Goal: Task Accomplishment & Management: Use online tool/utility

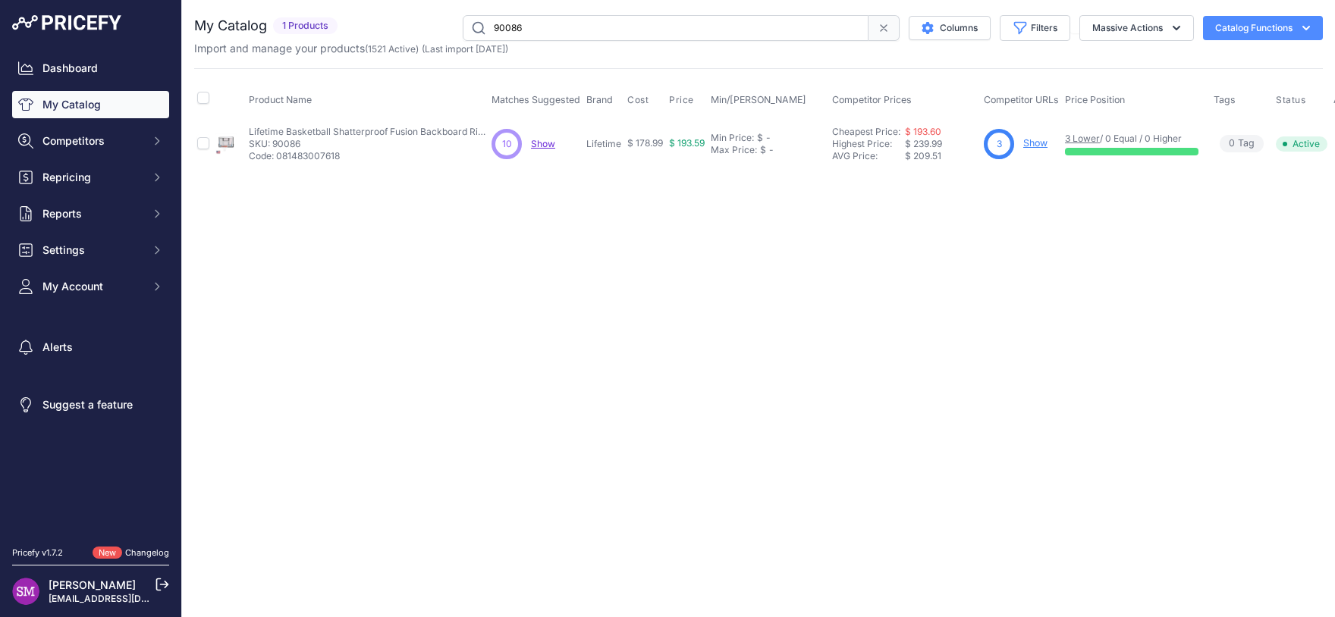
click at [537, 143] on span "Show" at bounding box center [543, 143] width 24 height 11
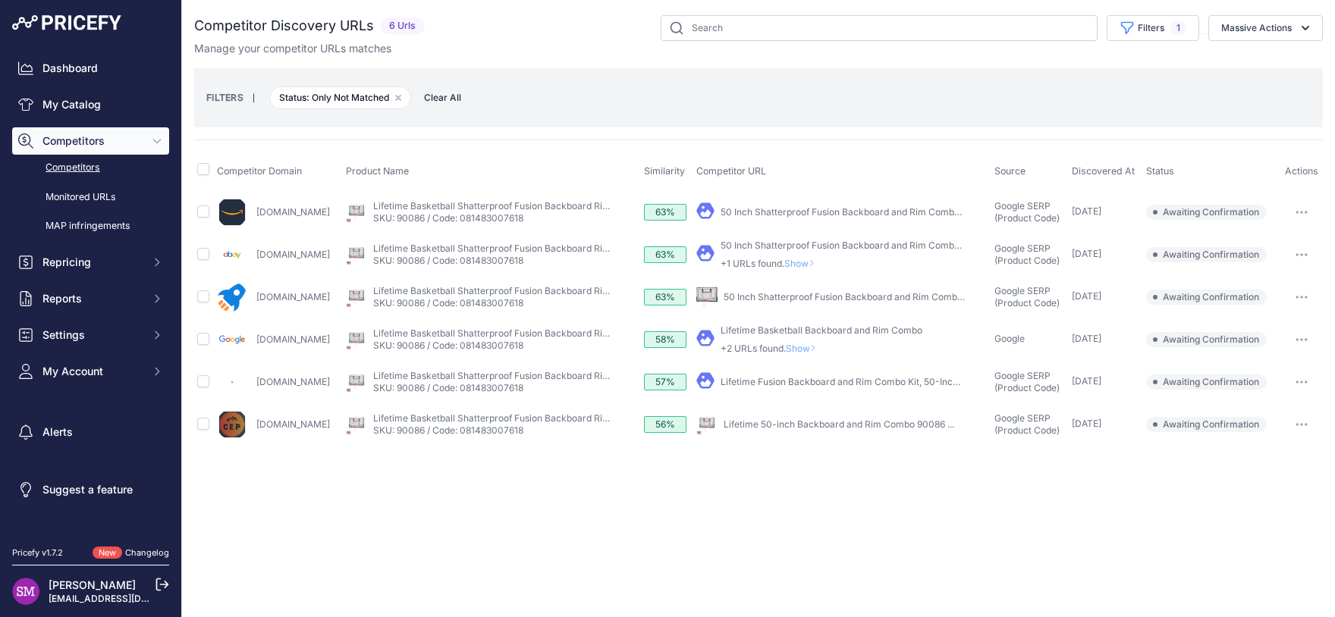
click at [1308, 418] on button "button" at bounding box center [1301, 424] width 30 height 21
click at [1266, 460] on button "Confirm match" at bounding box center [1257, 456] width 124 height 24
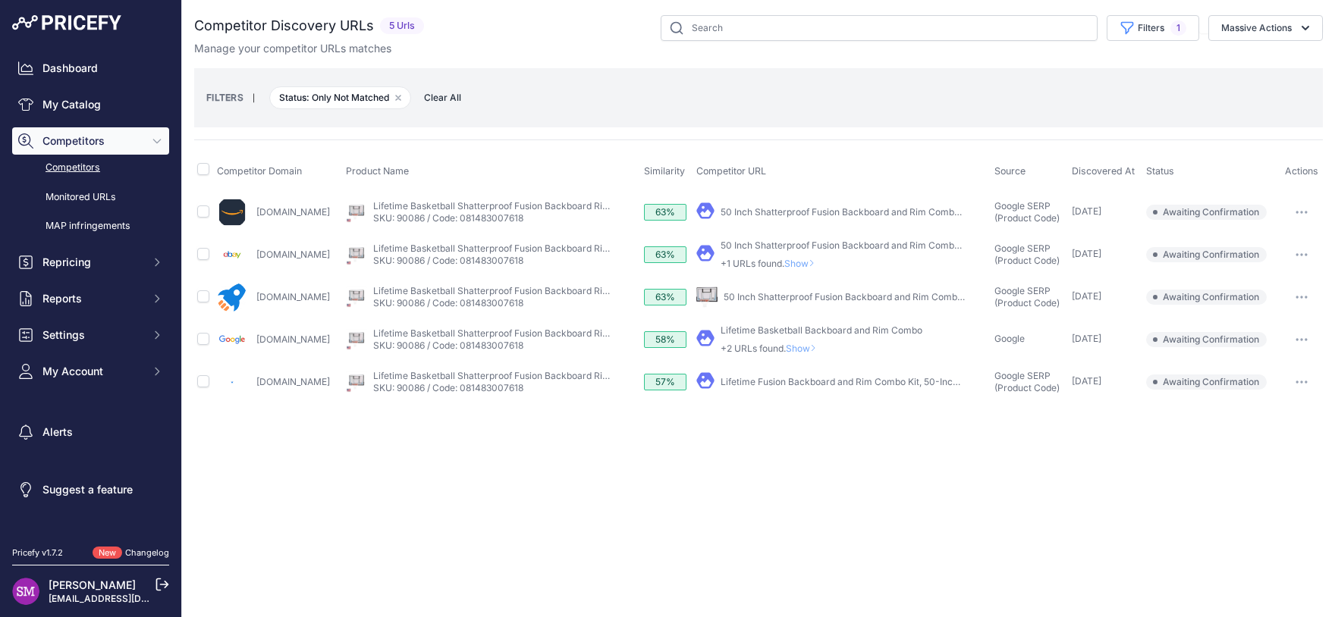
click at [799, 263] on span "Show" at bounding box center [802, 263] width 36 height 11
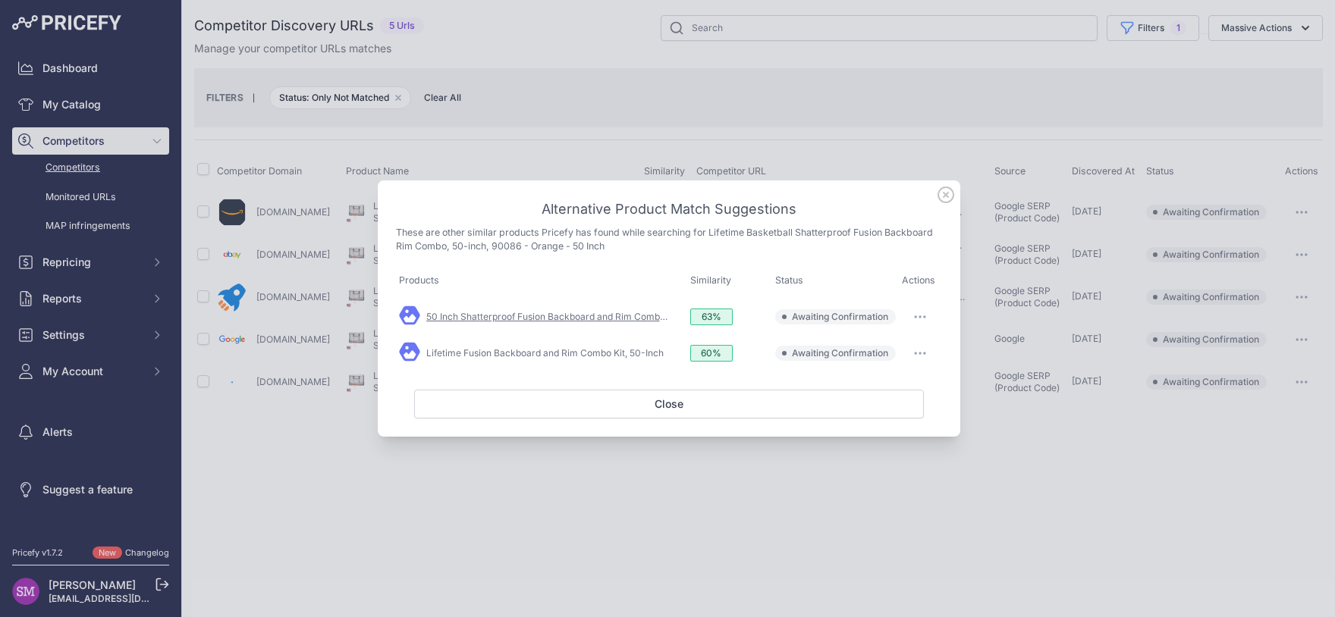
click at [630, 315] on link "50 Inch Shatterproof Fusion Backboard and Rim Combo ..." at bounding box center [550, 316] width 248 height 11
click at [624, 353] on link "Lifetime Fusion Backboard and Rim Combo Kit, 50-Inch" at bounding box center [544, 352] width 237 height 11
click at [947, 196] on icon at bounding box center [945, 195] width 17 height 17
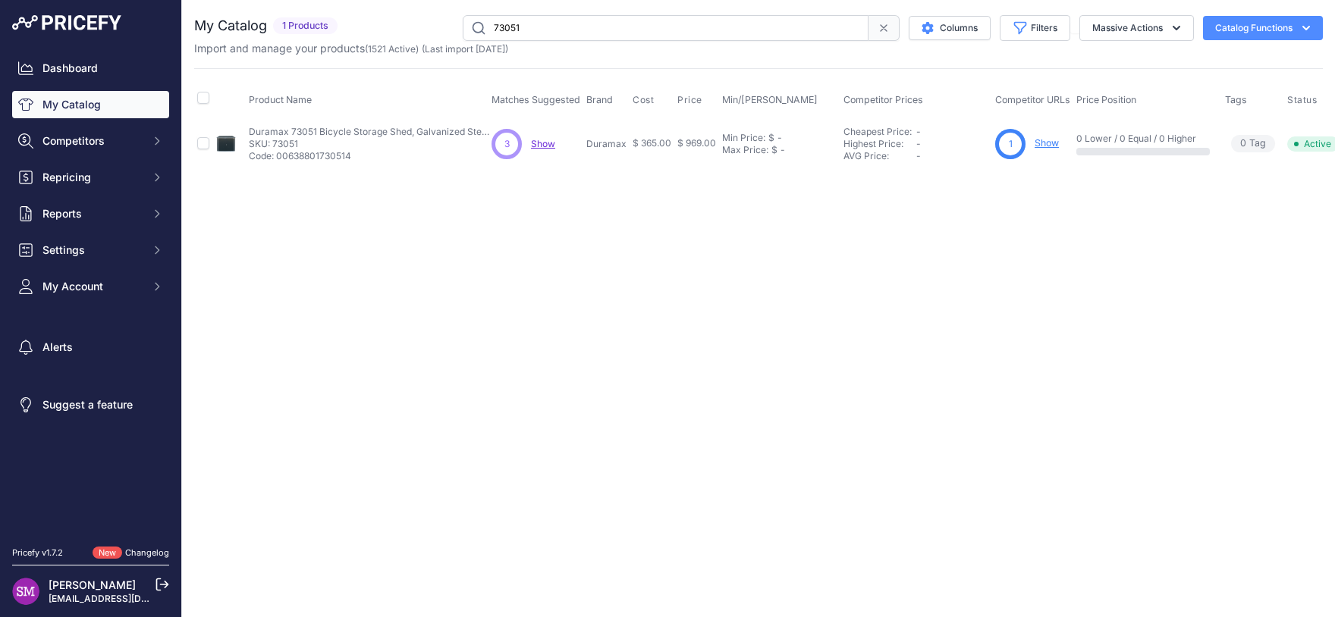
click at [545, 140] on span "Show" at bounding box center [543, 143] width 24 height 11
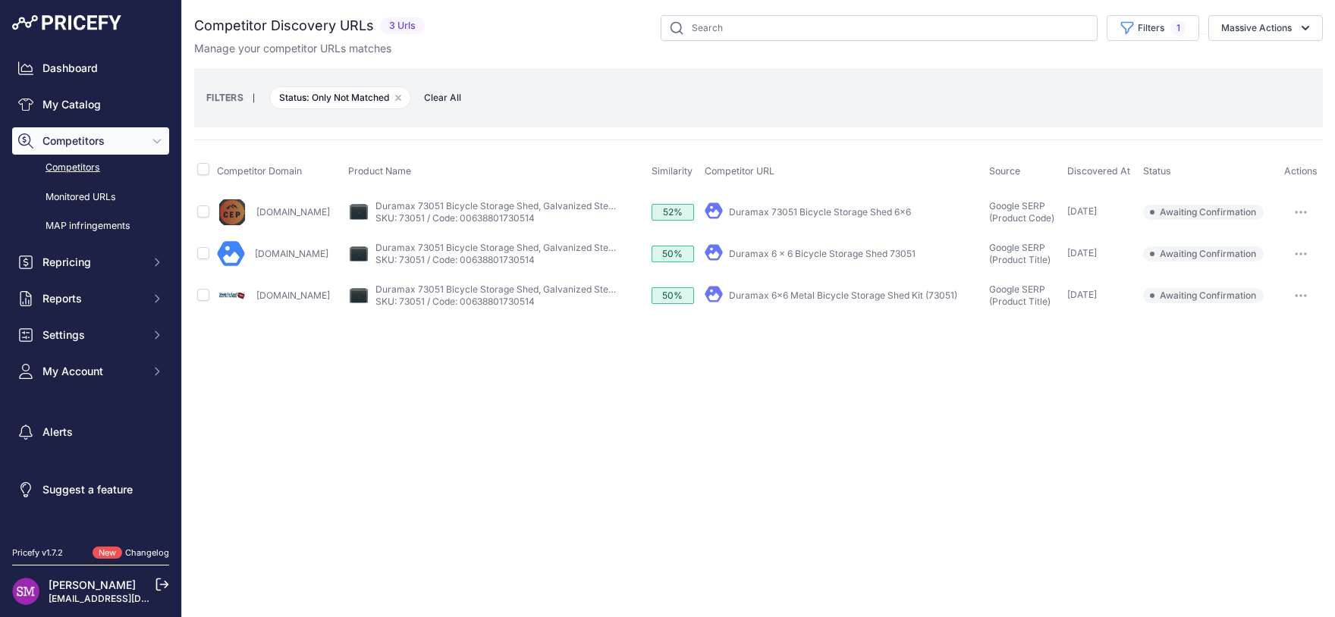
click at [1301, 212] on icon "button" at bounding box center [1300, 212] width 12 height 3
click at [1255, 238] on button "Confirm match" at bounding box center [1257, 244] width 124 height 24
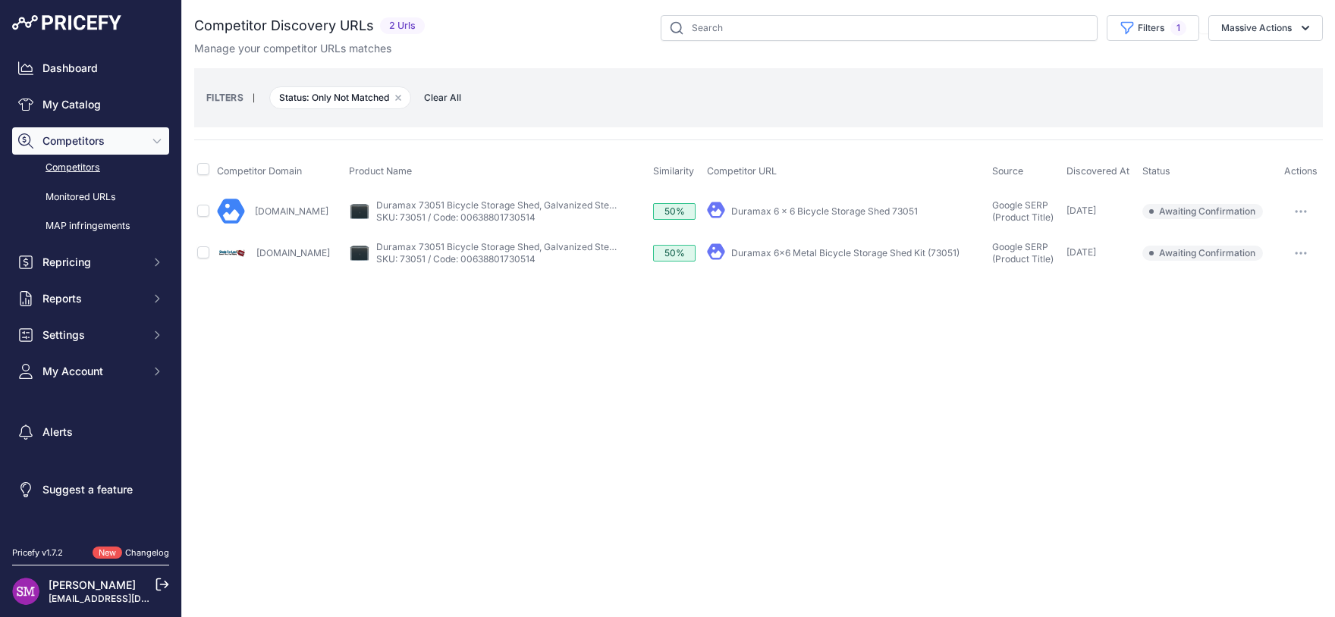
click at [1302, 208] on button "button" at bounding box center [1300, 211] width 30 height 21
click at [1284, 242] on button "Confirm match" at bounding box center [1257, 243] width 124 height 24
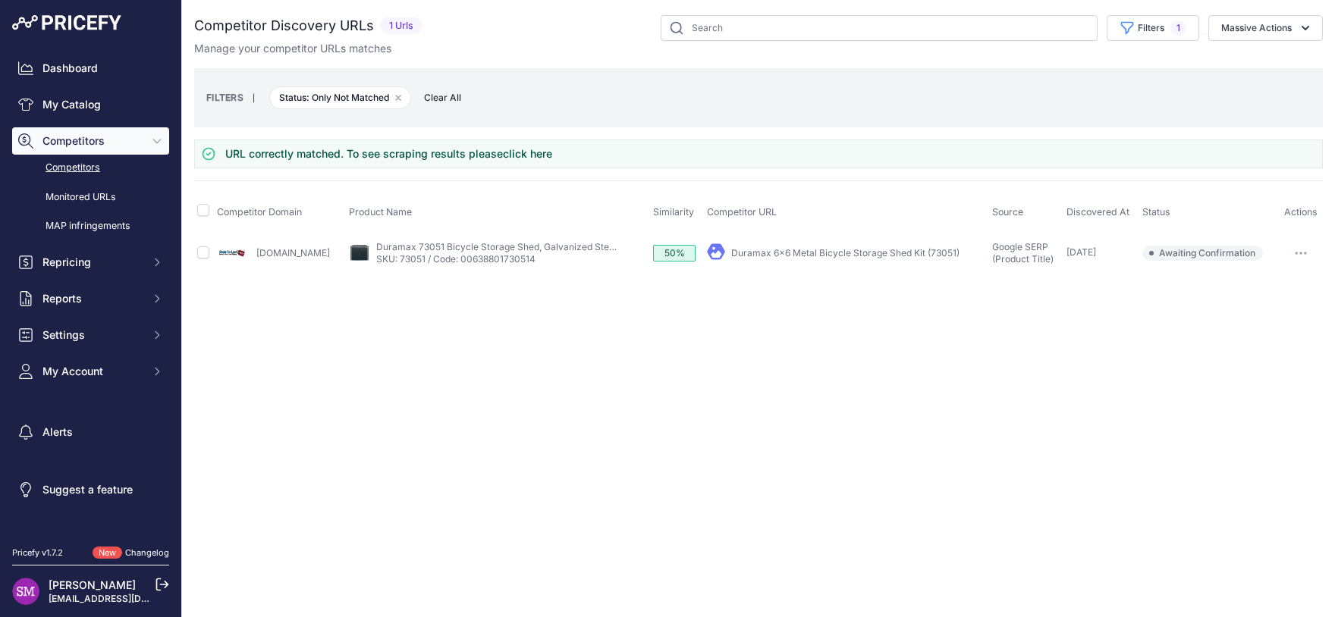
click at [1301, 249] on button "button" at bounding box center [1300, 253] width 30 height 21
click at [1289, 280] on button "Confirm match" at bounding box center [1257, 285] width 124 height 24
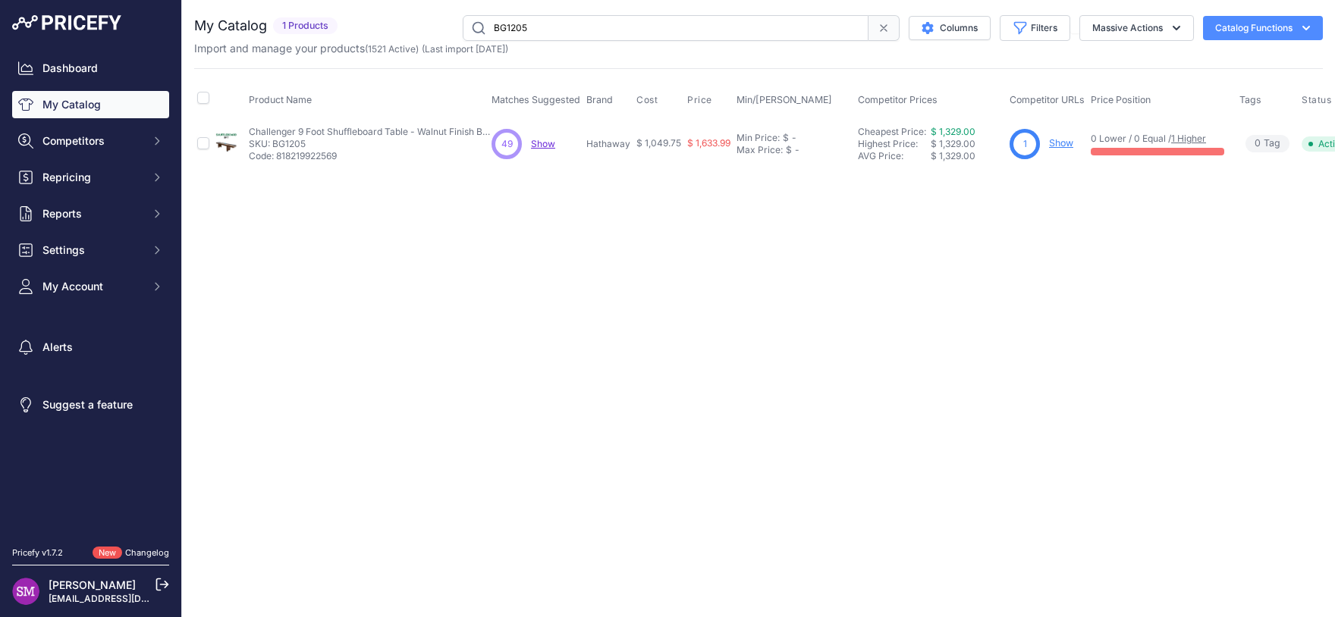
click at [544, 141] on span "Show" at bounding box center [543, 143] width 24 height 11
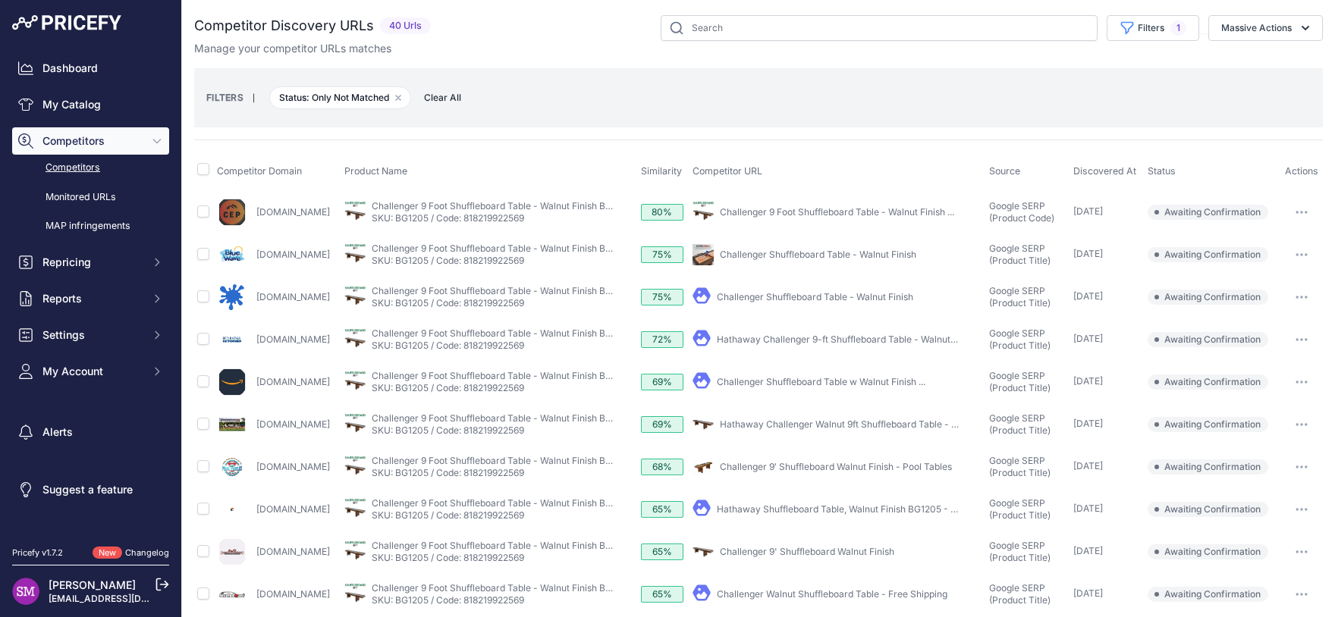
click at [1295, 212] on icon "button" at bounding box center [1301, 212] width 12 height 3
click at [1264, 243] on button "Confirm match" at bounding box center [1257, 244] width 124 height 24
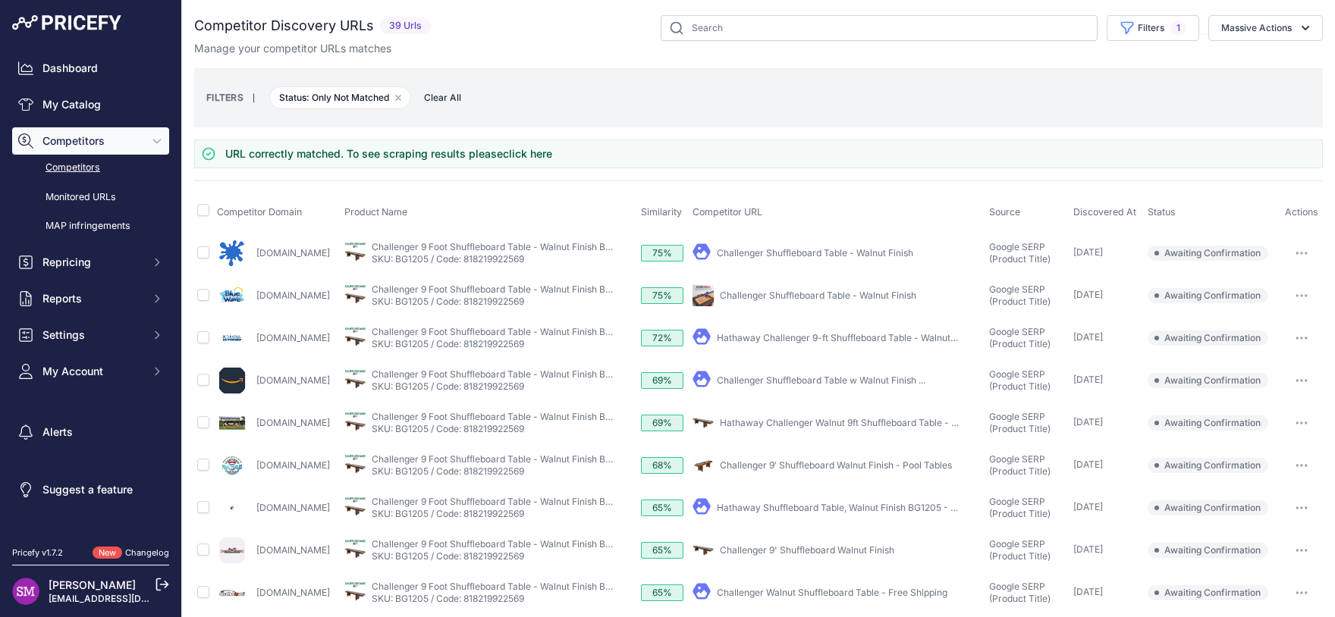
click at [1288, 291] on button "button" at bounding box center [1301, 295] width 30 height 21
click at [1272, 323] on button "Confirm match" at bounding box center [1257, 327] width 124 height 24
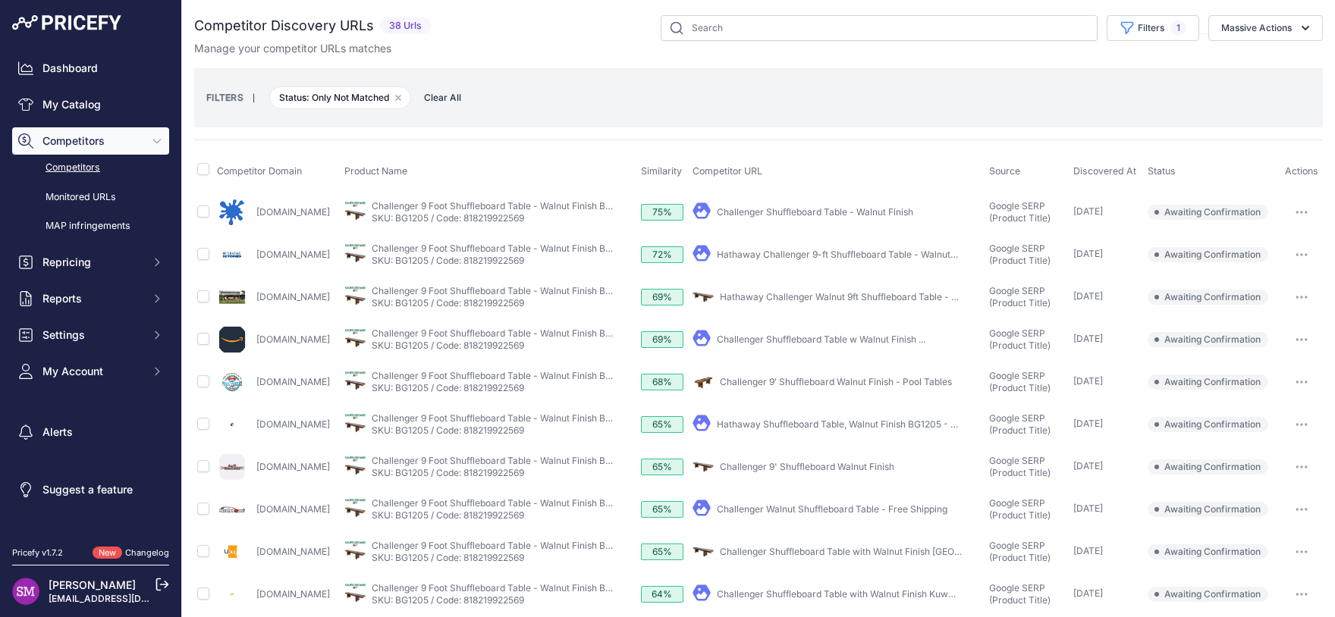
click at [1295, 255] on icon "button" at bounding box center [1301, 254] width 12 height 3
click at [1272, 284] on button "Confirm match" at bounding box center [1257, 287] width 124 height 24
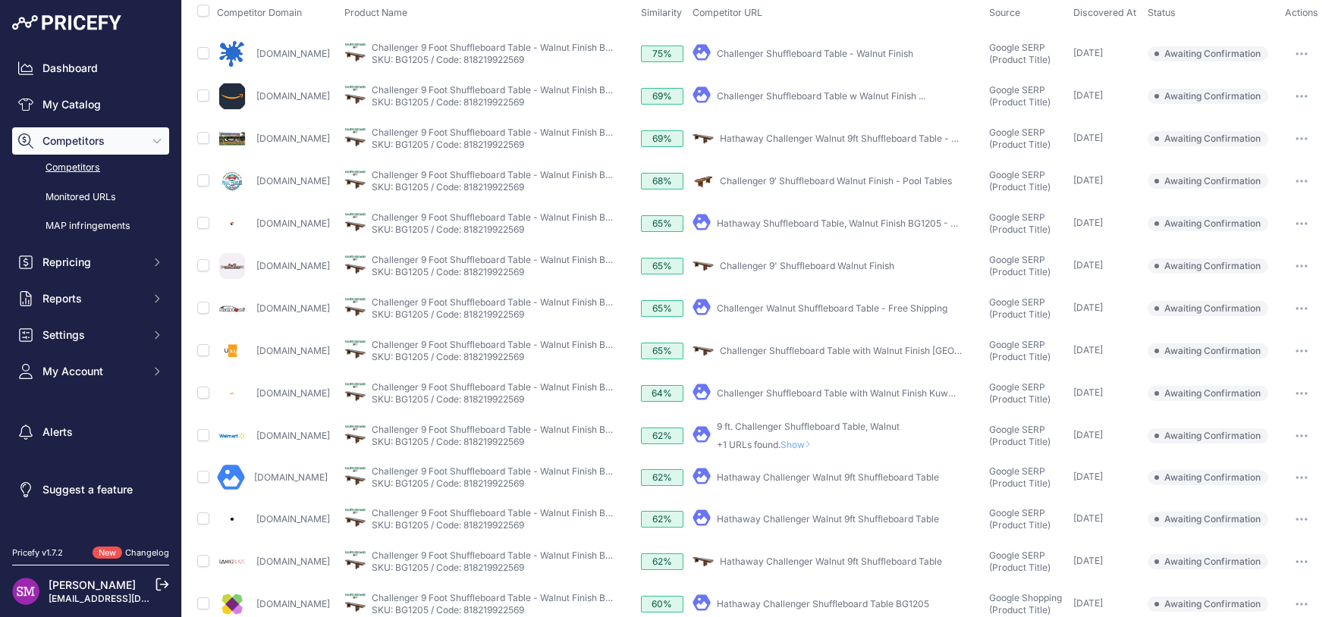
scroll to position [200, 0]
click at [817, 438] on span "Show" at bounding box center [798, 443] width 36 height 11
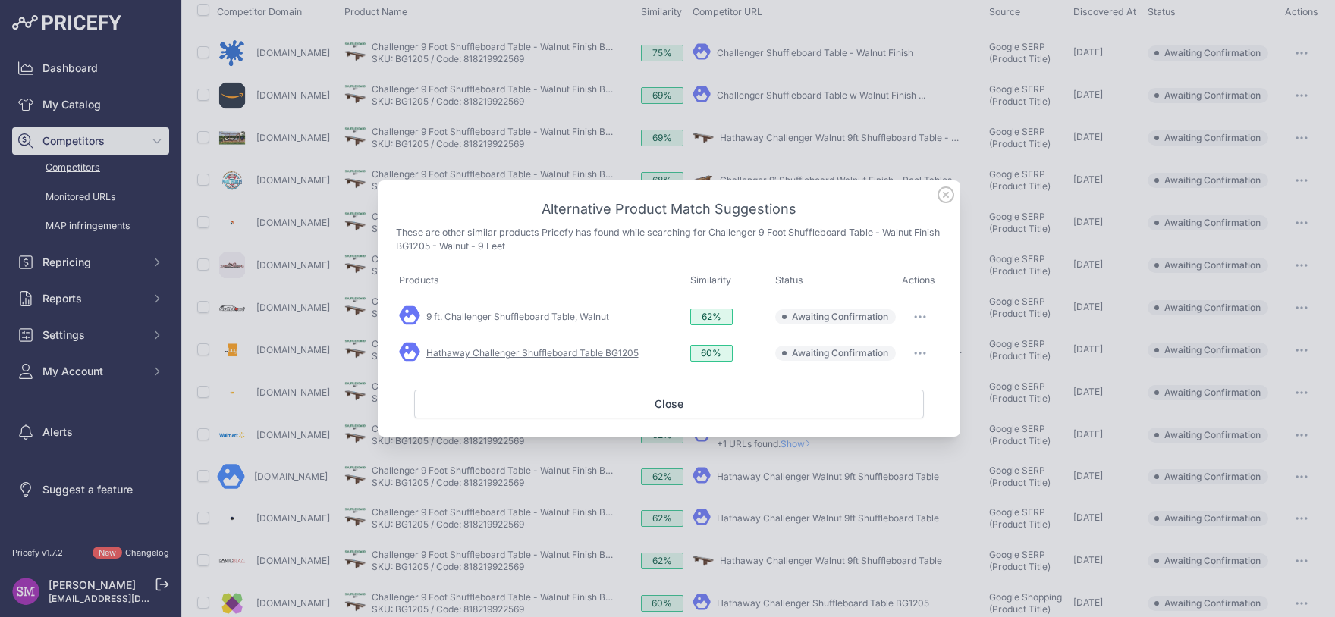
click at [613, 351] on link "Hathaway Challenger Shuffleboard Table BG1205" at bounding box center [532, 352] width 212 height 11
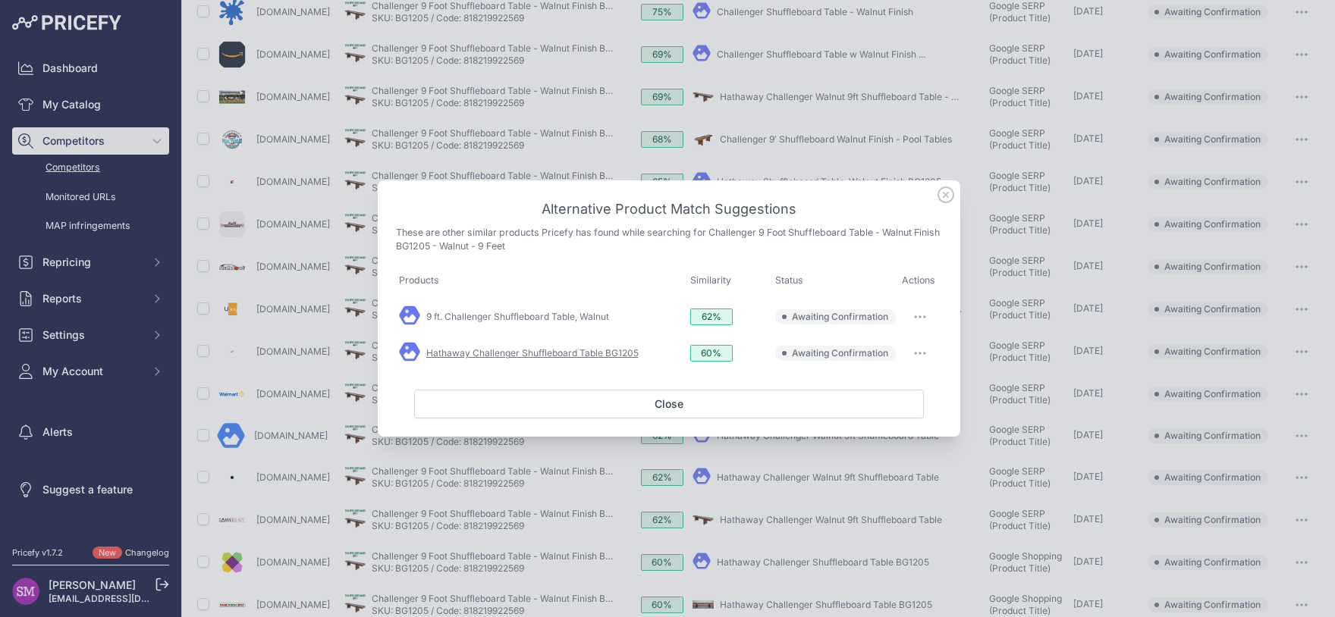
scroll to position [159, 0]
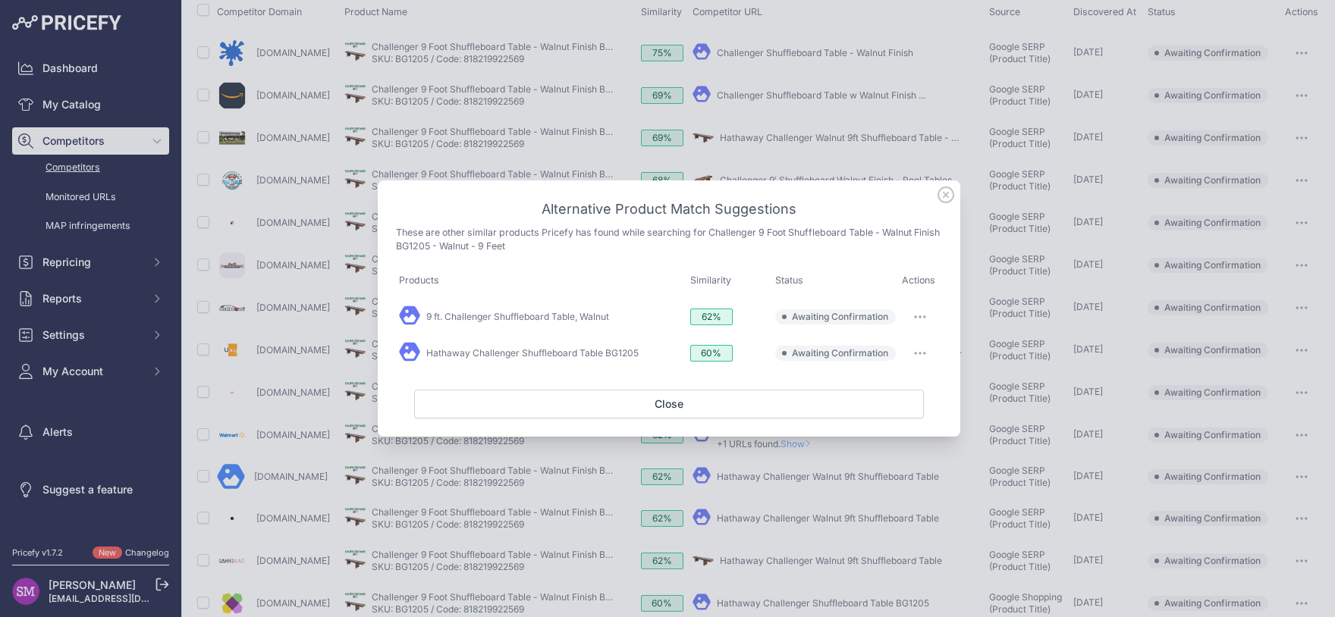
click at [927, 351] on button "button" at bounding box center [920, 353] width 30 height 21
click at [905, 381] on button "Match This" at bounding box center [890, 385] width 97 height 24
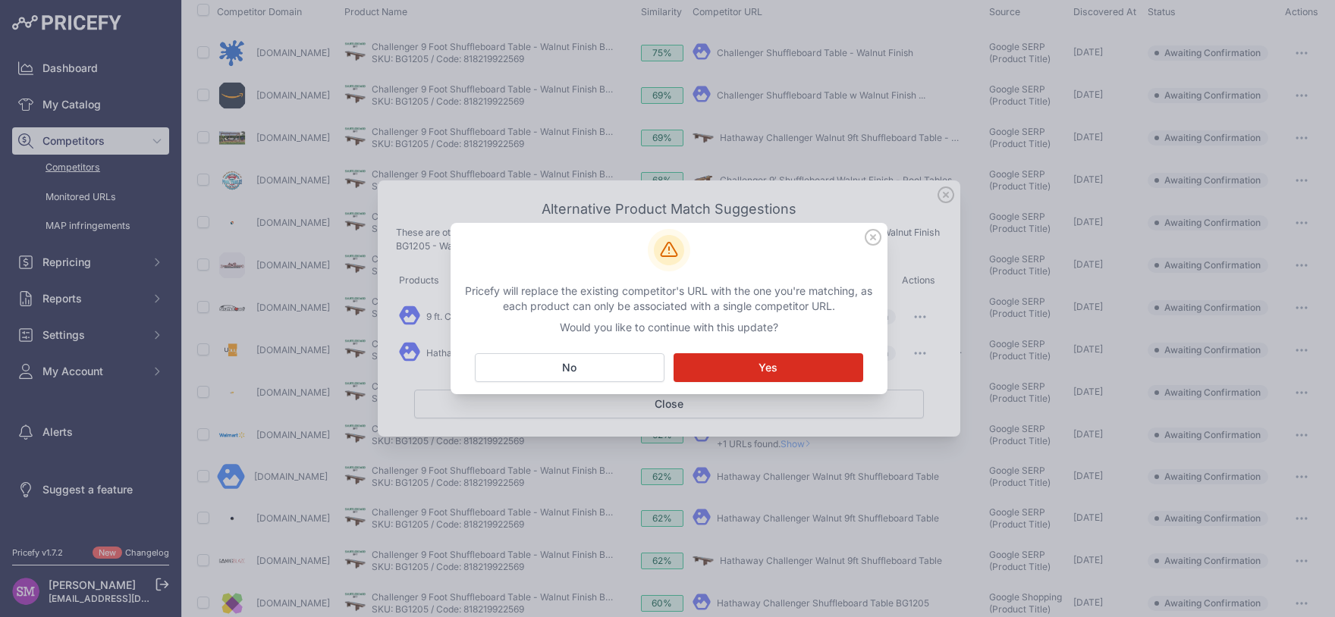
click at [789, 381] on button "Matching... Yes" at bounding box center [768, 367] width 190 height 29
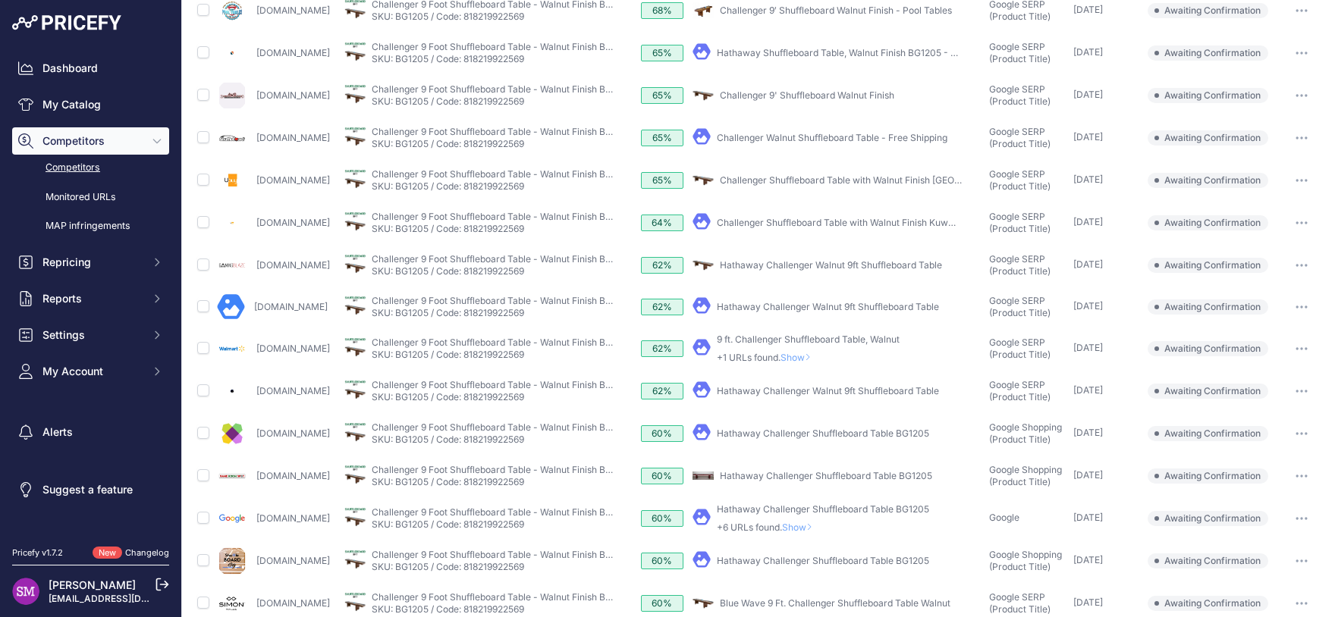
scroll to position [400, 0]
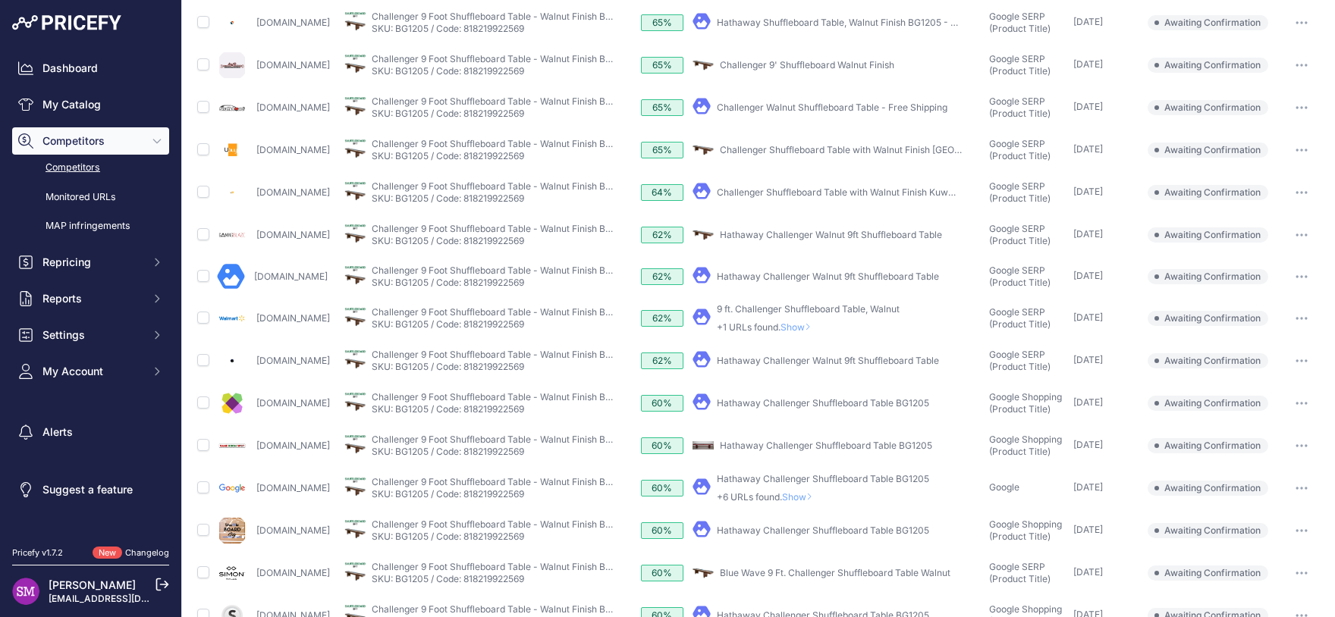
click at [1292, 394] on button "button" at bounding box center [1301, 403] width 30 height 21
click at [1269, 426] on button "Confirm match" at bounding box center [1257, 435] width 124 height 24
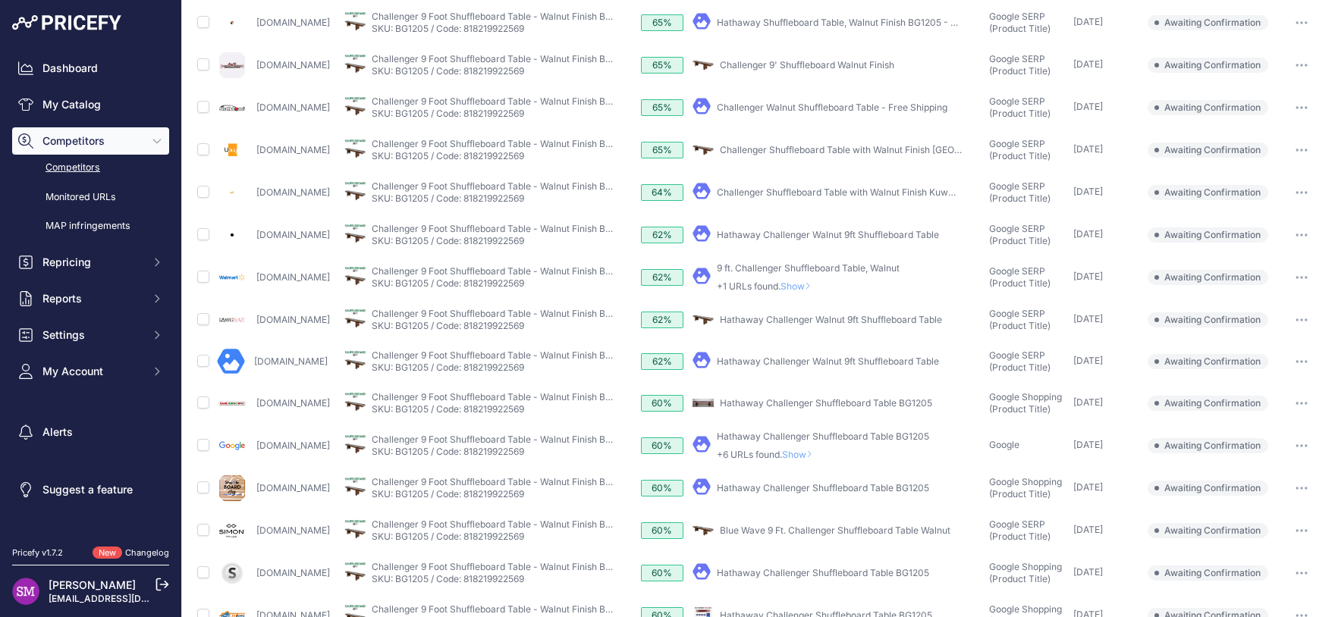
scroll to position [470, 0]
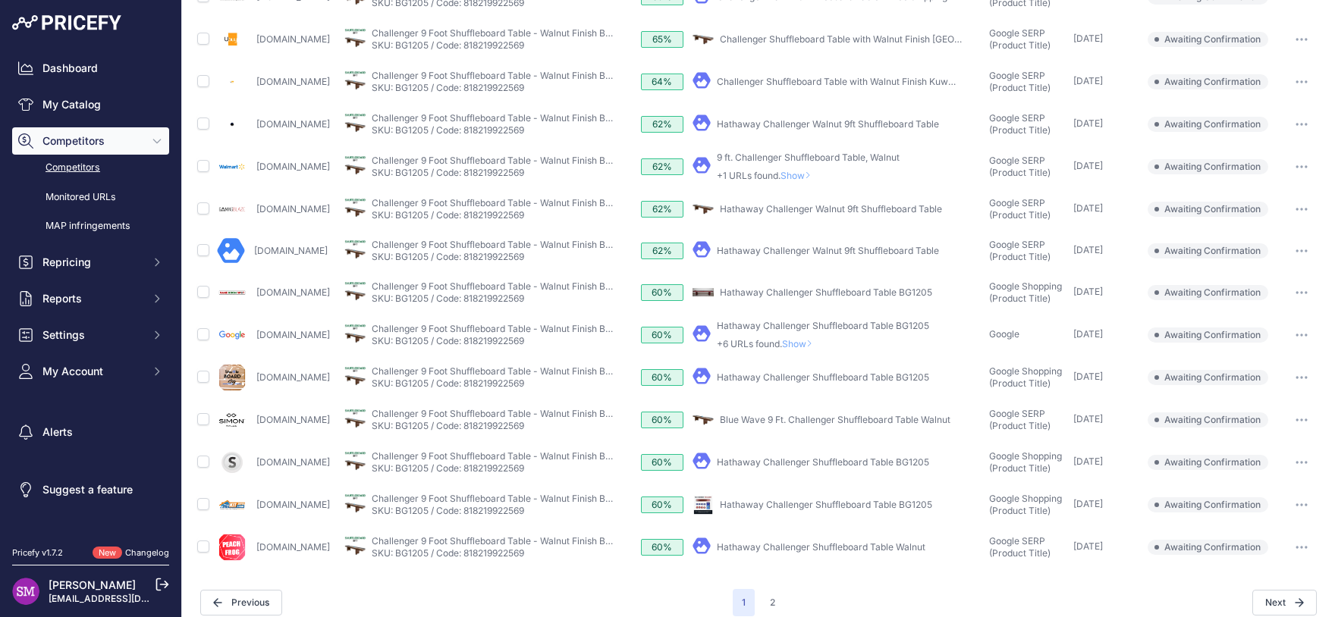
click at [1301, 494] on button "button" at bounding box center [1301, 504] width 30 height 21
click at [1264, 525] on button "Confirm match" at bounding box center [1257, 537] width 124 height 24
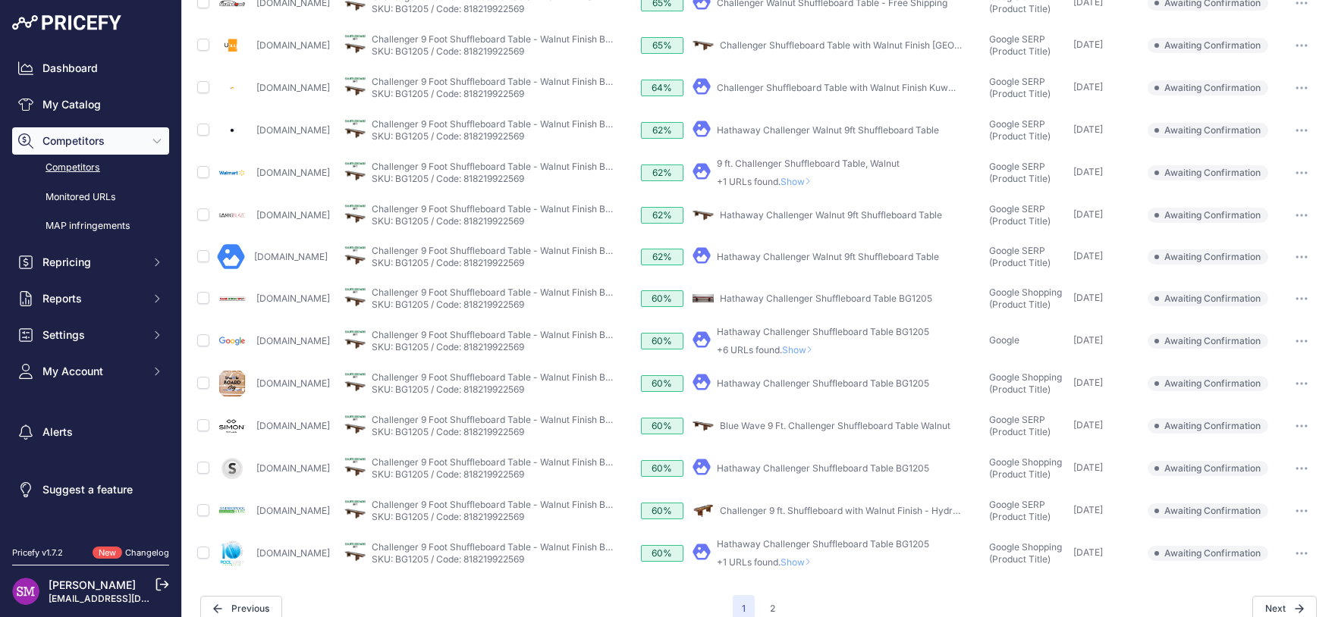
scroll to position [517, 0]
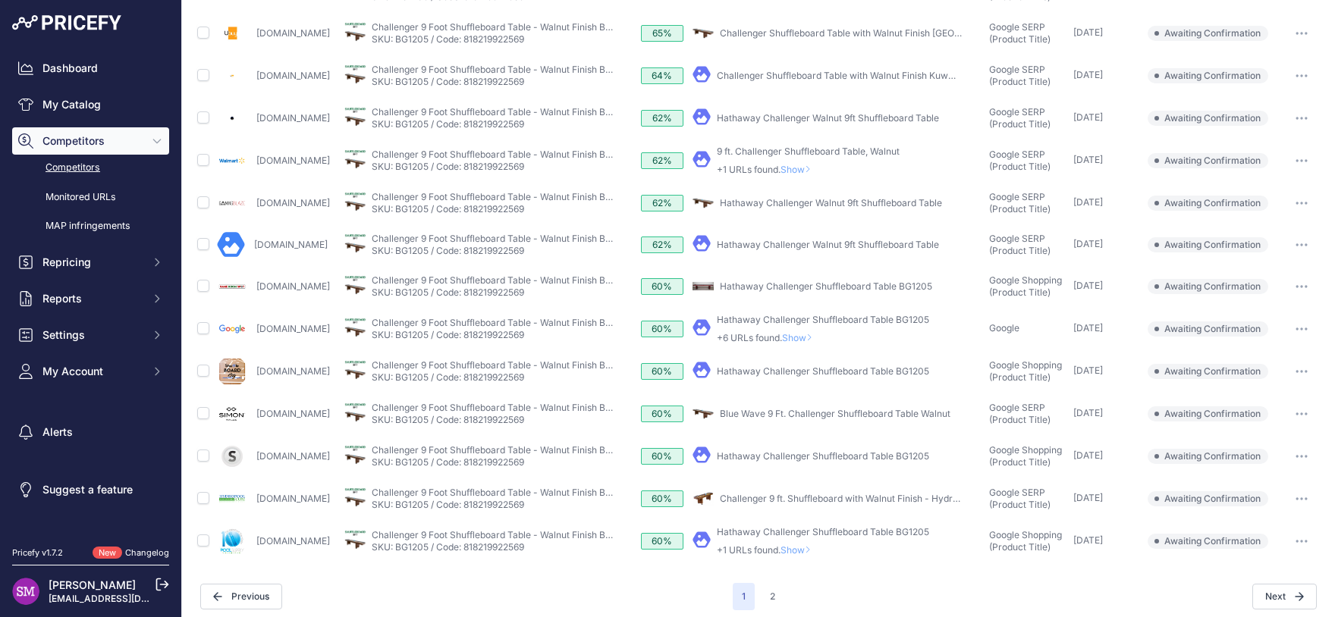
click at [817, 544] on span "Show" at bounding box center [798, 549] width 36 height 11
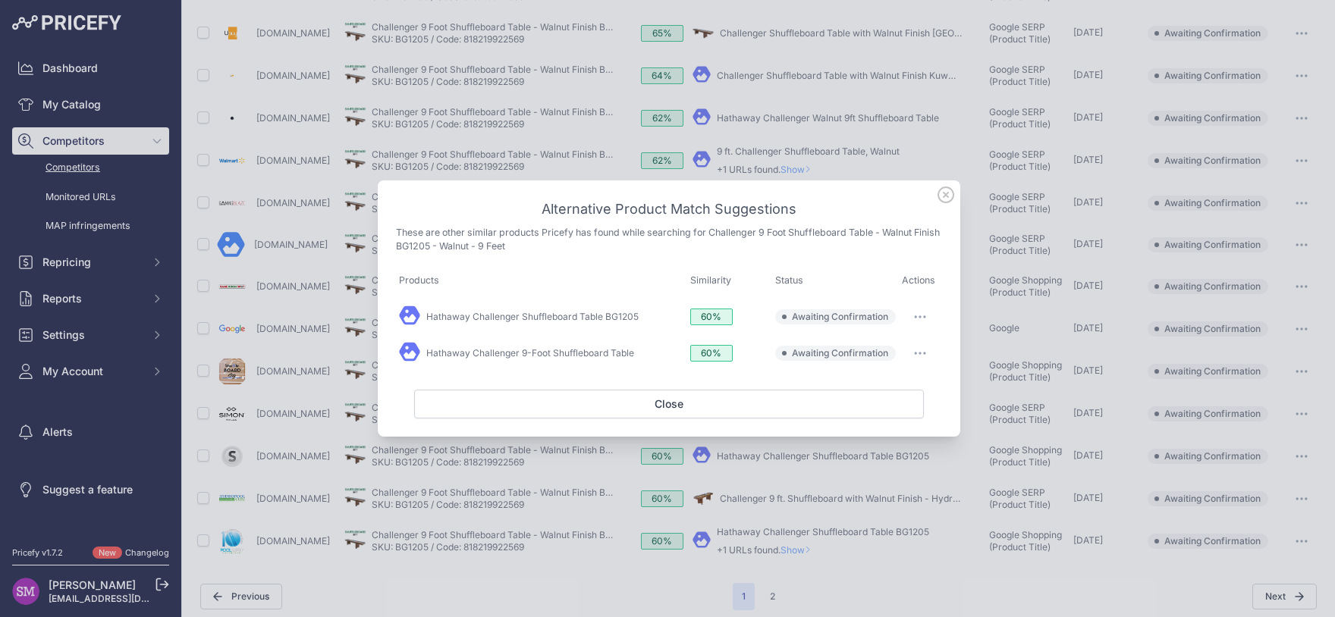
click at [914, 313] on button "button" at bounding box center [920, 316] width 30 height 21
click at [905, 350] on button "Match This" at bounding box center [890, 349] width 97 height 24
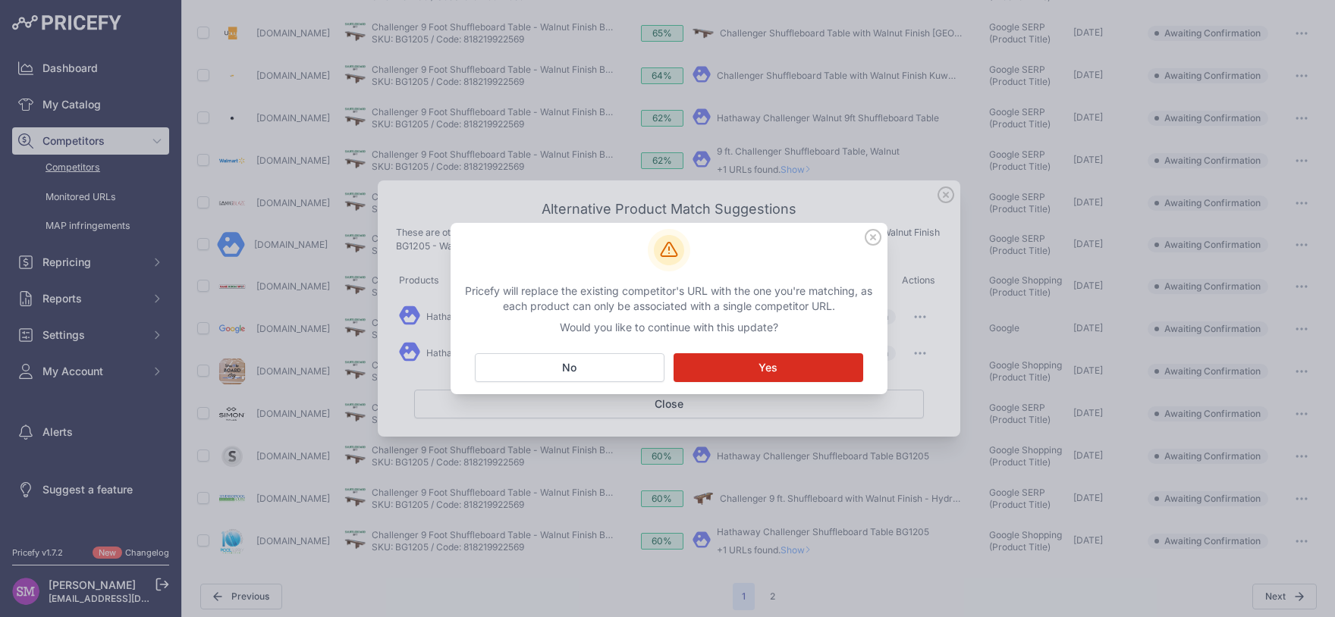
scroll to position [476, 0]
click at [749, 363] on button "Matching... Yes" at bounding box center [768, 367] width 190 height 29
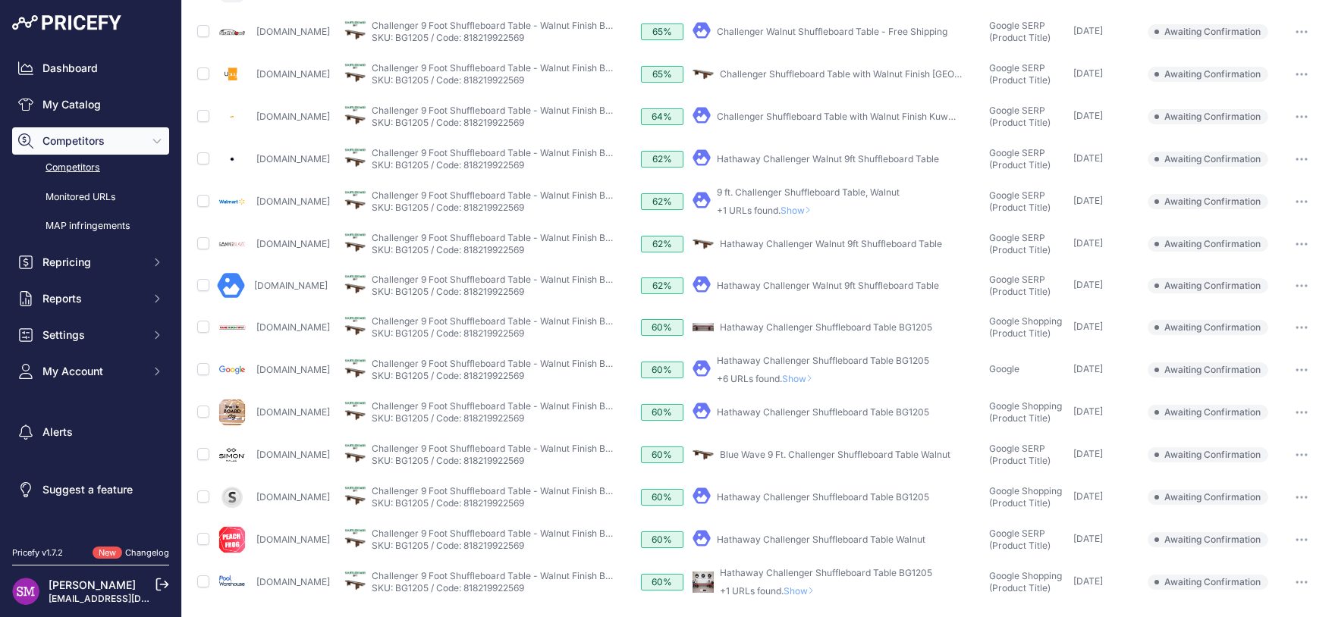
scroll to position [511, 0]
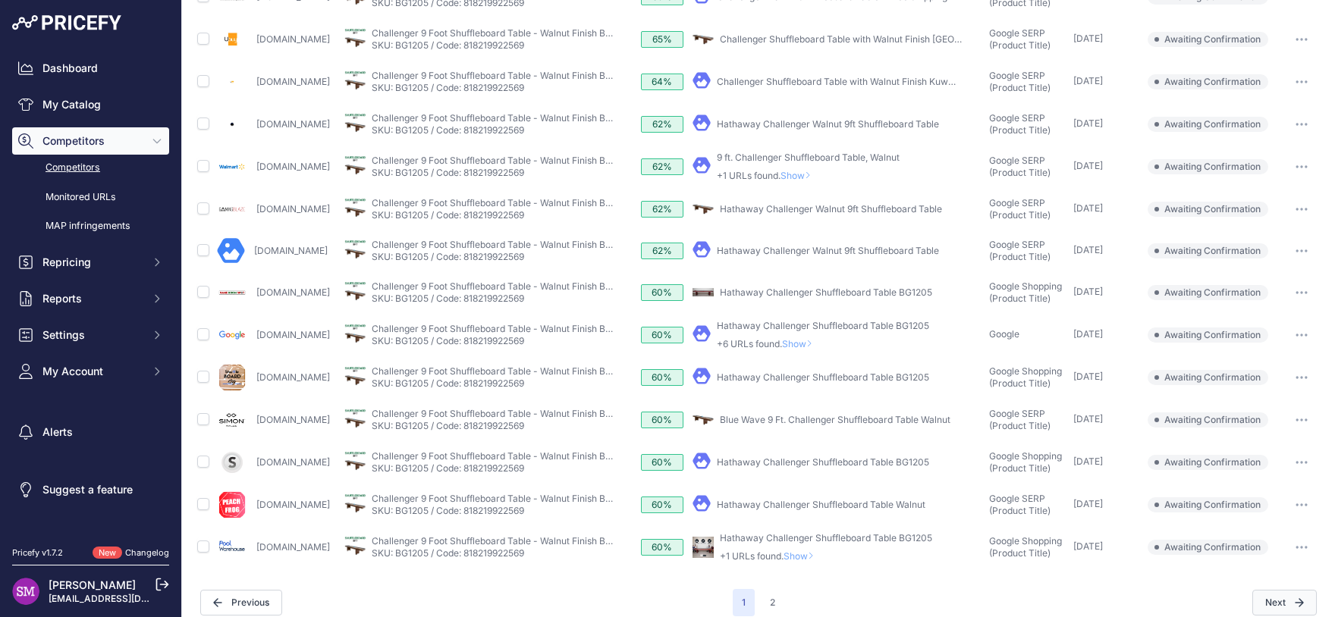
click at [1275, 590] on button "Next" at bounding box center [1284, 603] width 64 height 26
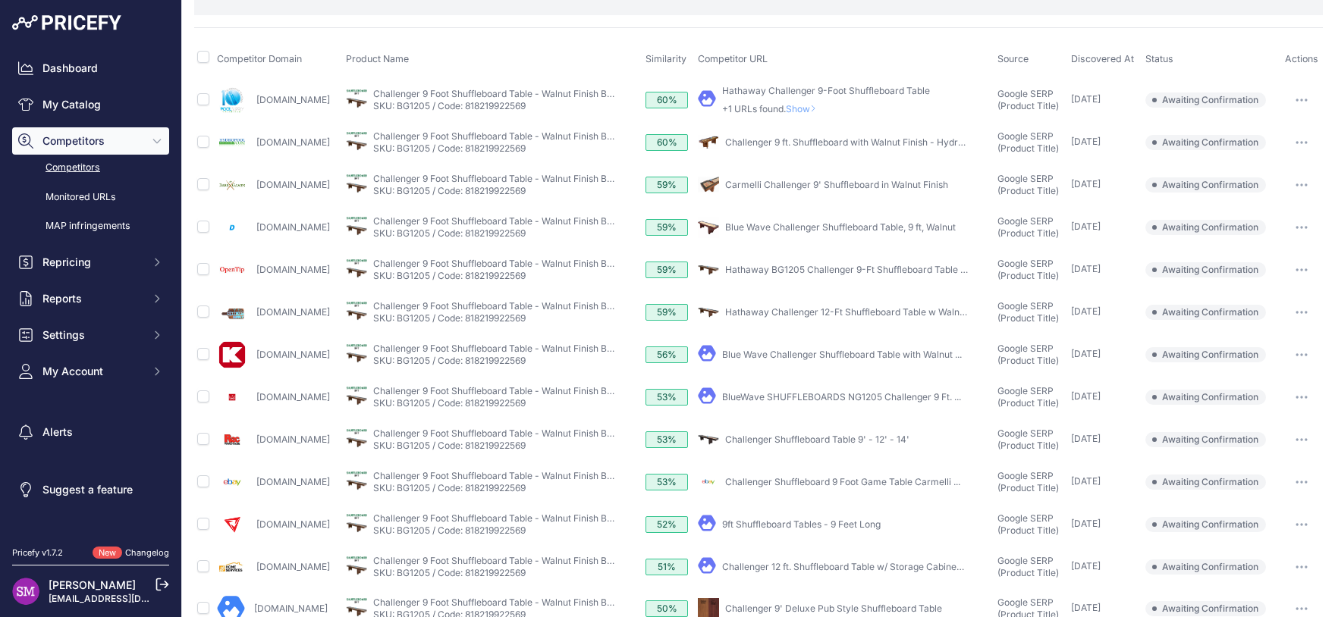
scroll to position [133, 0]
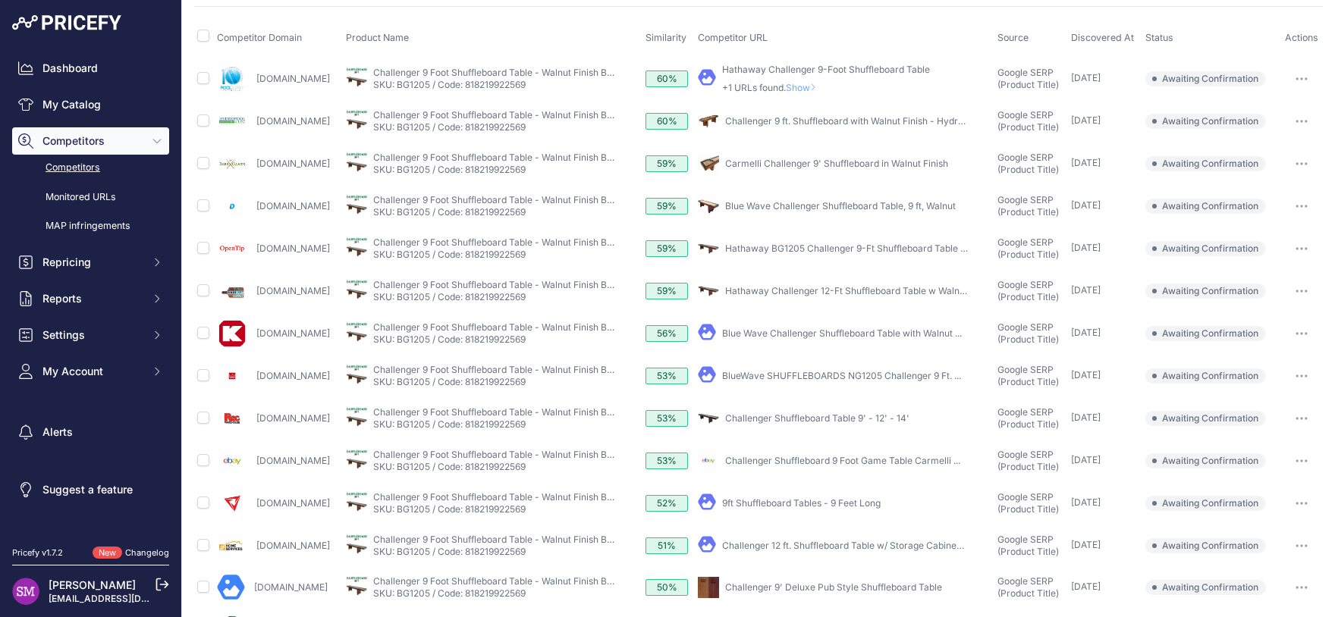
click at [849, 456] on link "Challenger Shuffleboard 9 Foot Game Table Carmelli ..." at bounding box center [842, 460] width 235 height 11
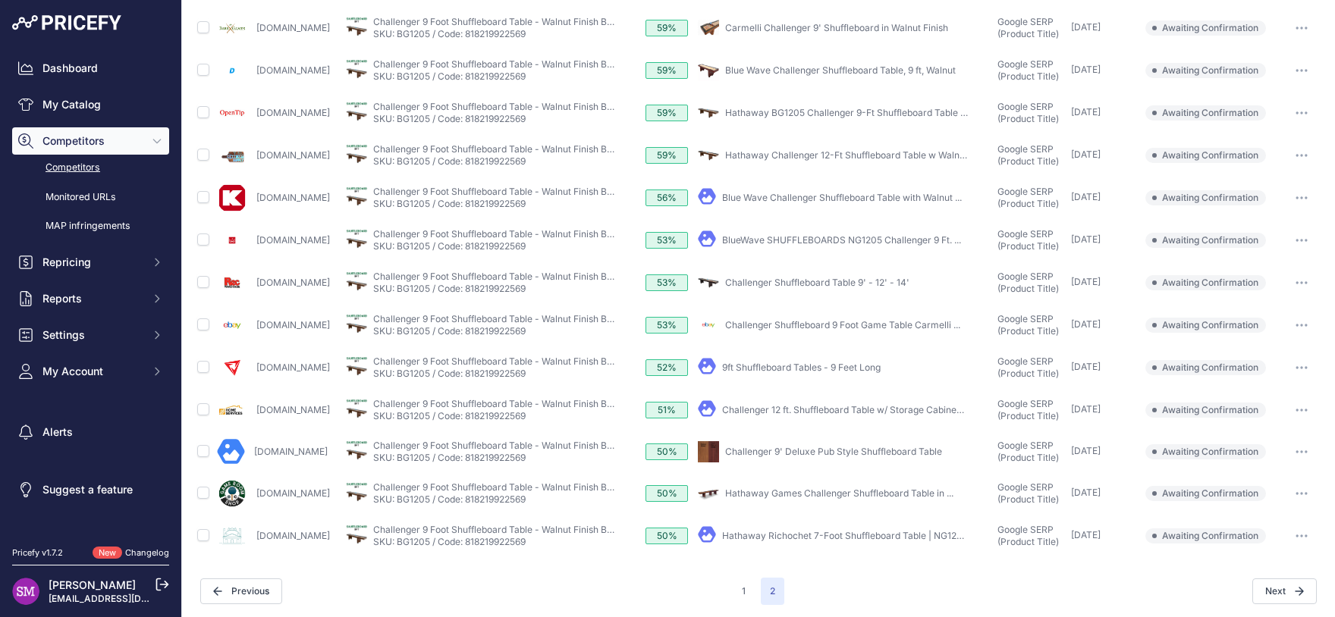
scroll to position [270, 0]
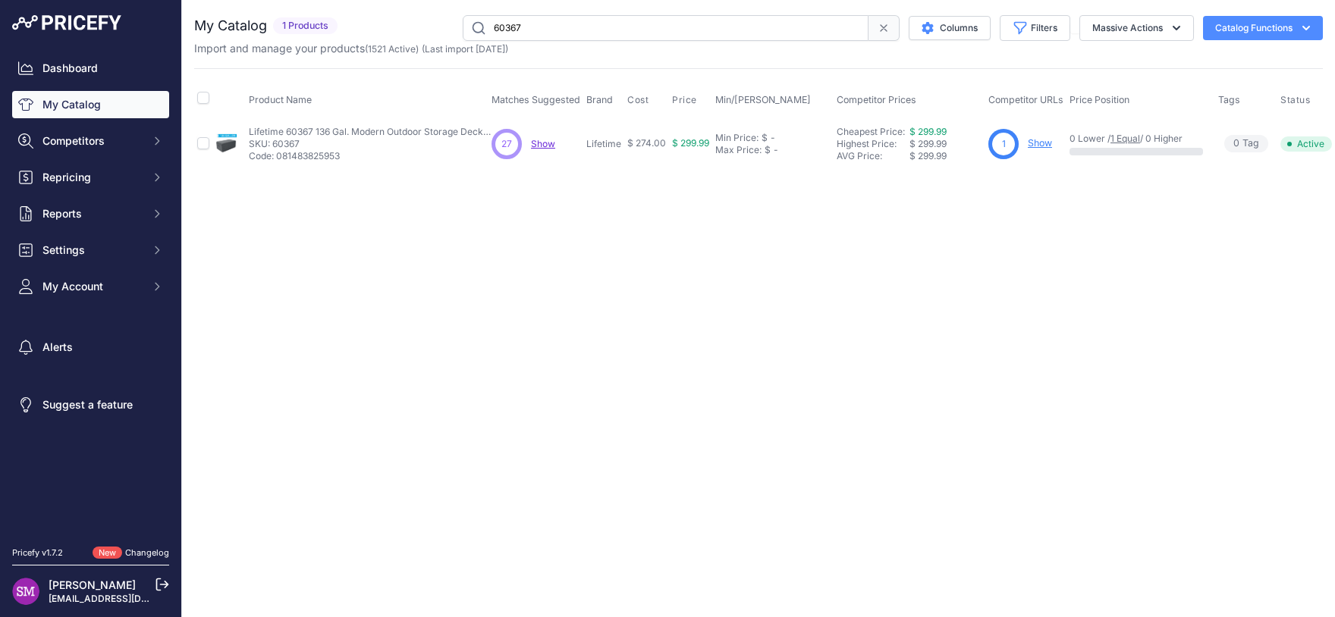
click at [541, 143] on span "Show" at bounding box center [543, 143] width 24 height 11
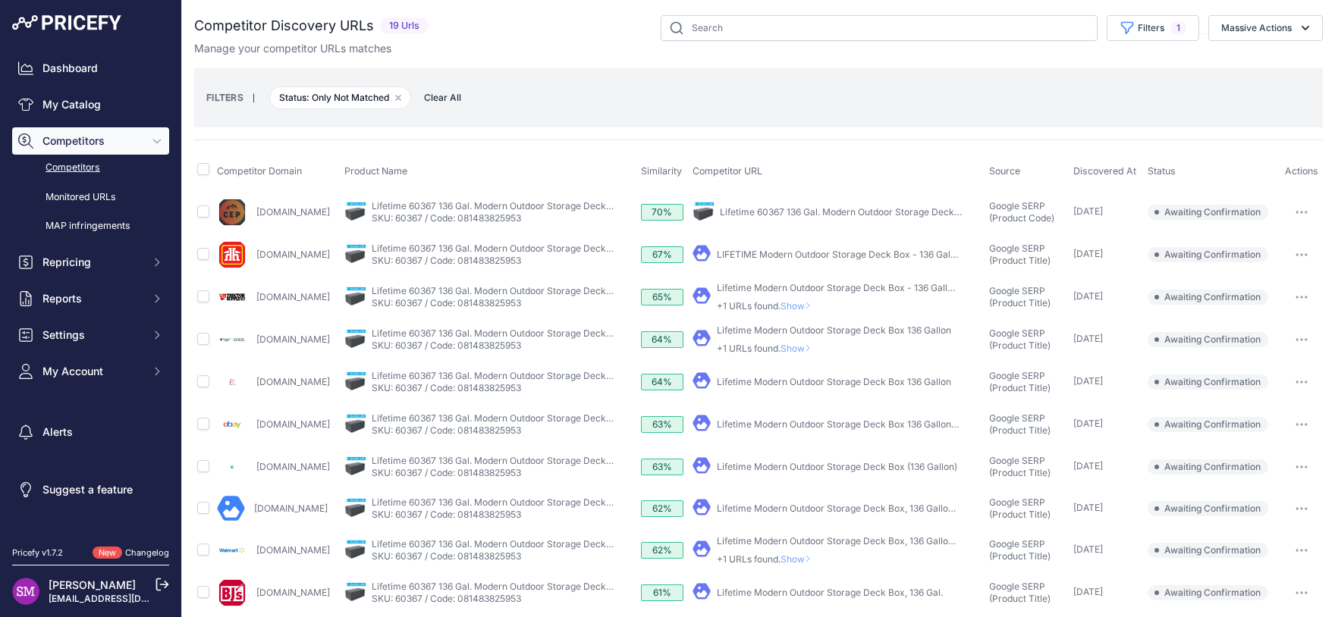
click at [1291, 209] on button "button" at bounding box center [1301, 212] width 30 height 21
click at [1273, 235] on button "Confirm match" at bounding box center [1257, 244] width 124 height 24
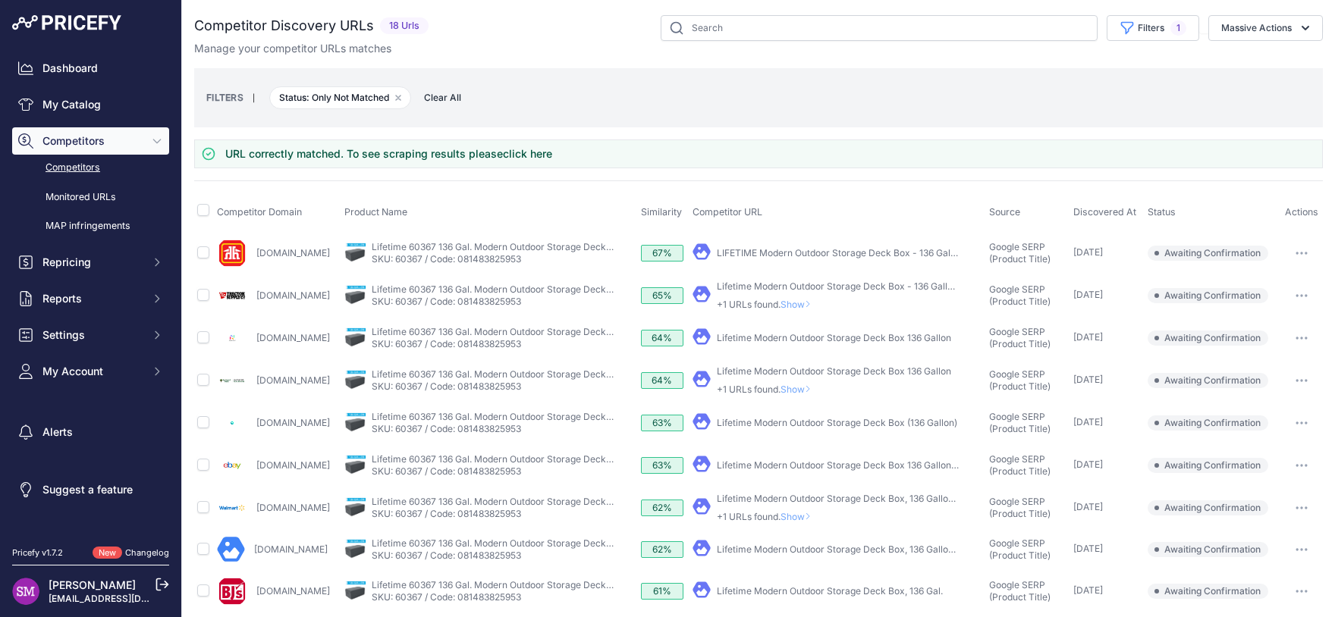
click at [812, 387] on span "Show" at bounding box center [798, 389] width 36 height 11
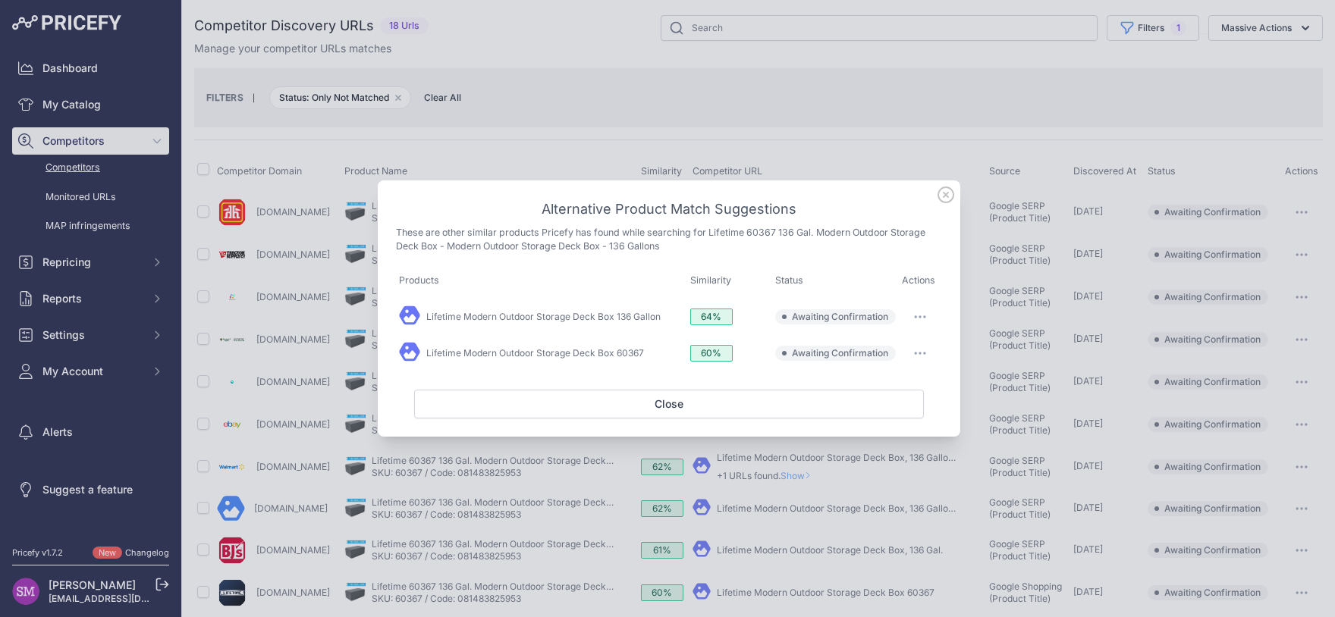
click at [923, 351] on button "button" at bounding box center [920, 353] width 30 height 21
click at [904, 383] on button "Match This" at bounding box center [890, 385] width 97 height 24
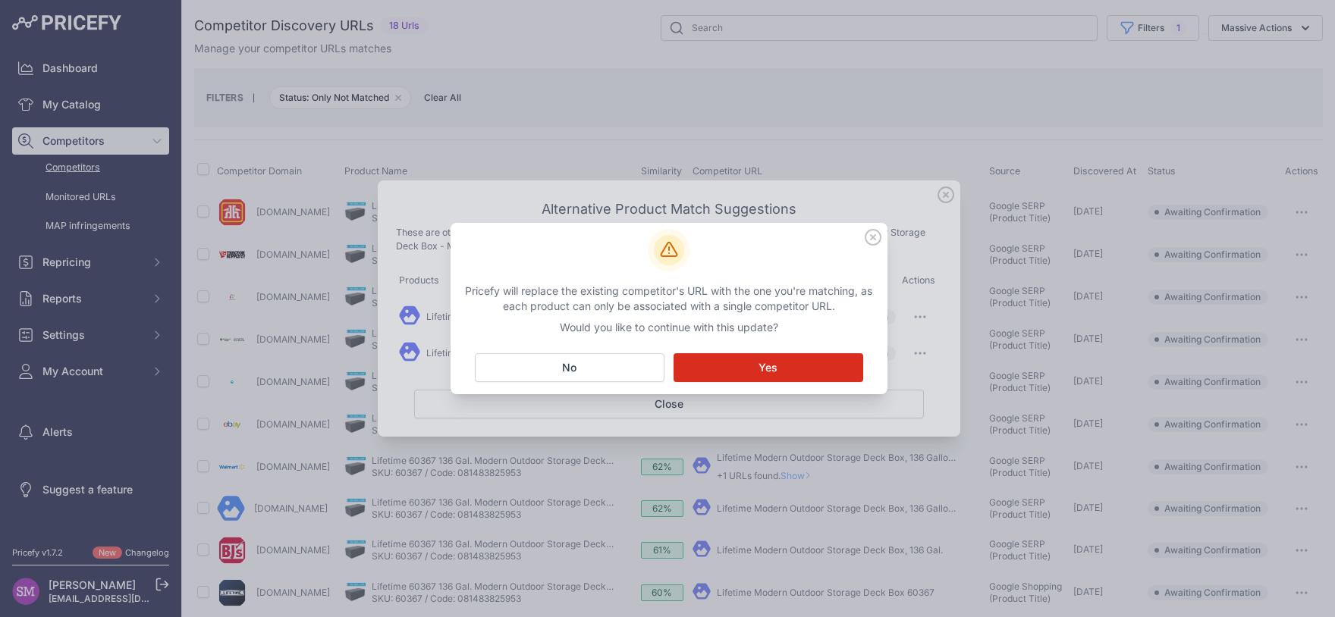
click at [781, 371] on button "Matching... Yes" at bounding box center [768, 367] width 190 height 29
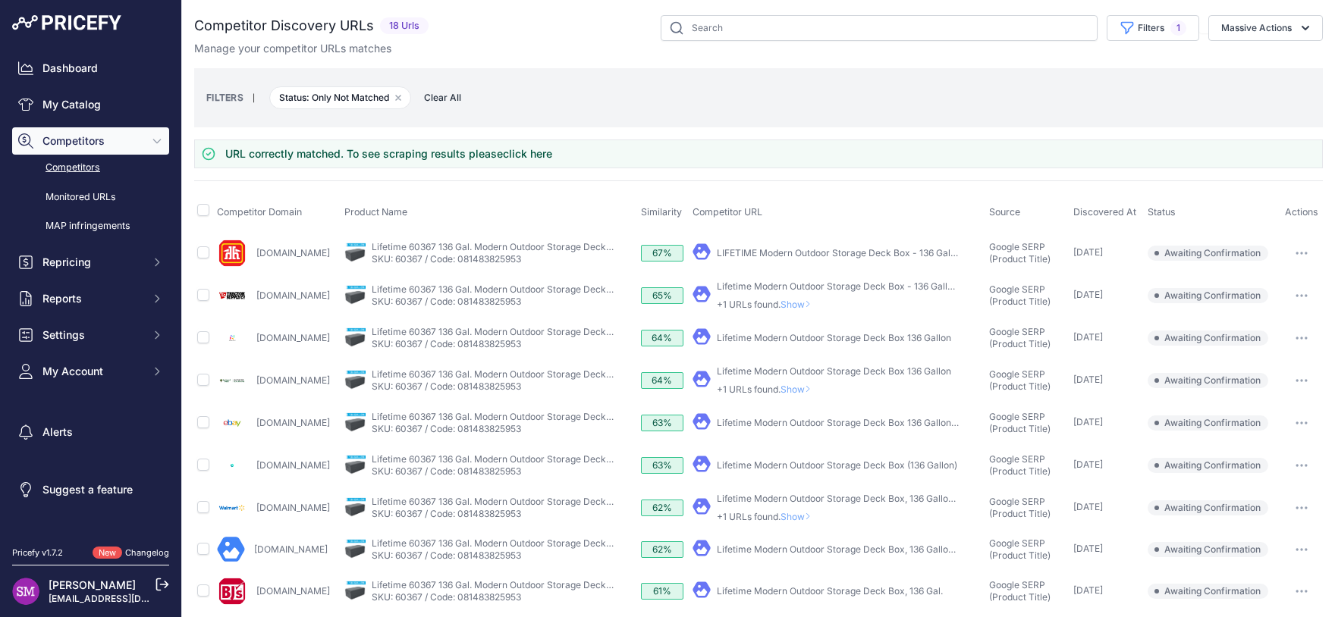
click at [815, 419] on link "Lifetime Modern Outdoor Storage Deck Box 136 Gallon ..." at bounding box center [838, 422] width 243 height 11
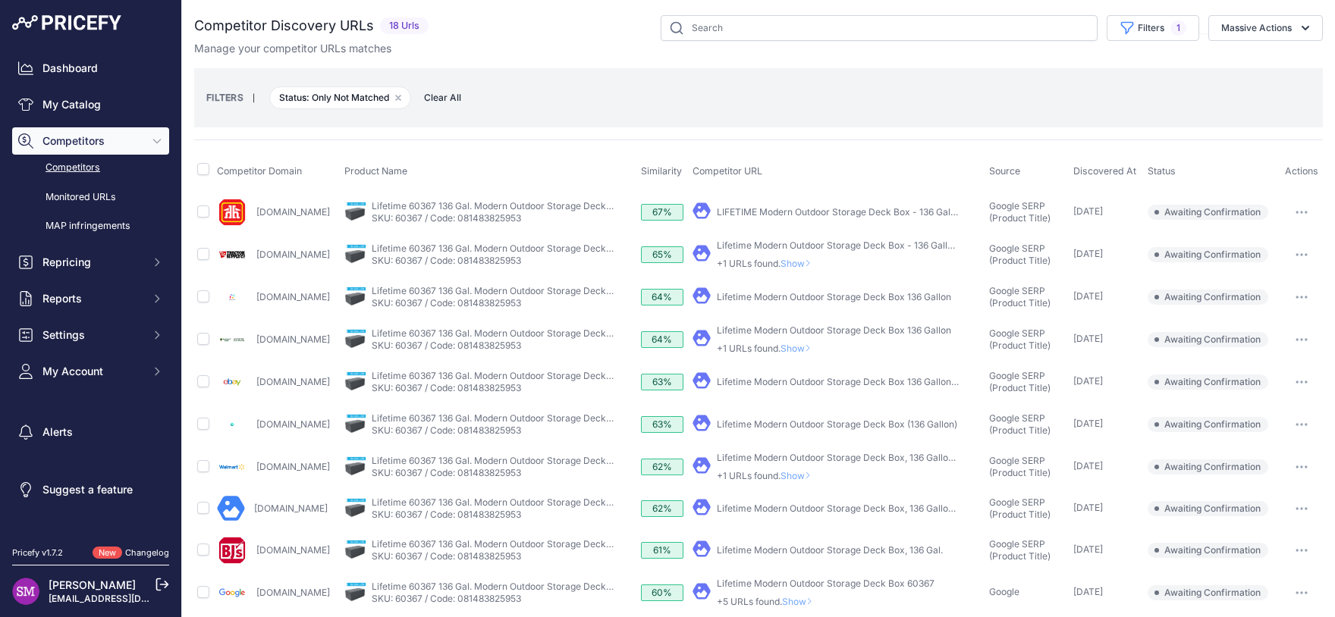
click at [811, 480] on span "Show" at bounding box center [798, 475] width 36 height 11
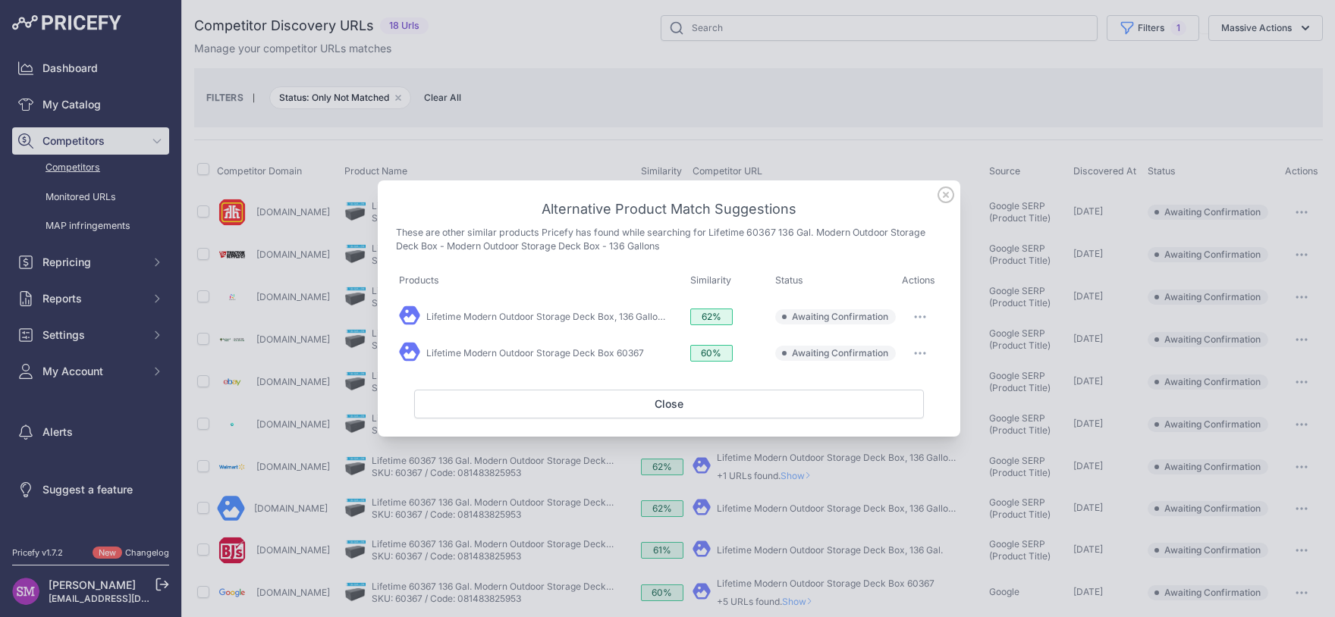
click at [921, 348] on button "button" at bounding box center [920, 353] width 30 height 21
click at [893, 382] on span "Match This" at bounding box center [878, 384] width 48 height 11
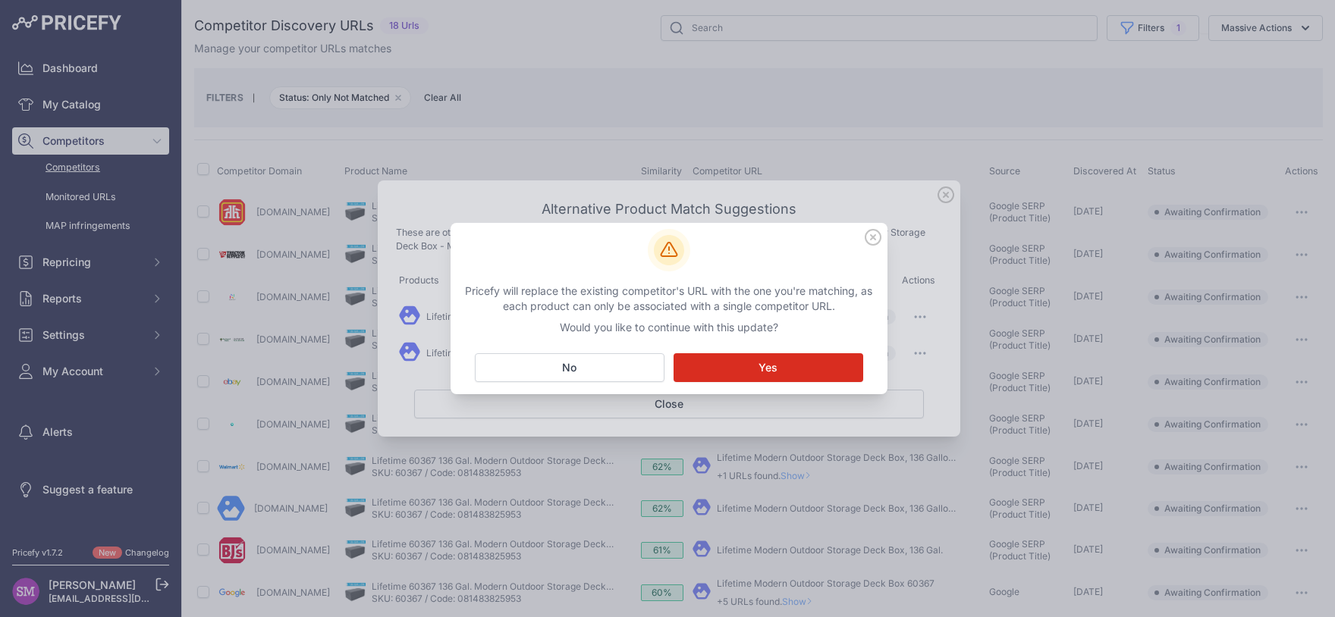
click at [786, 378] on button "Matching... Yes" at bounding box center [768, 367] width 190 height 29
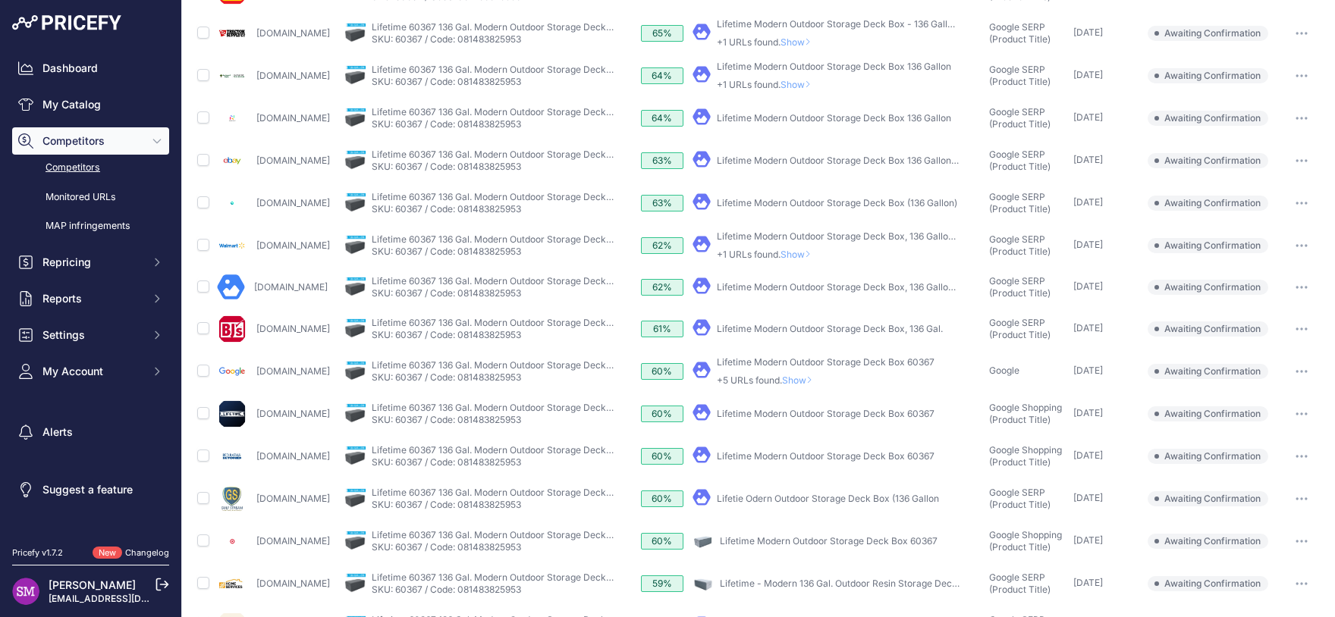
scroll to position [267, 0]
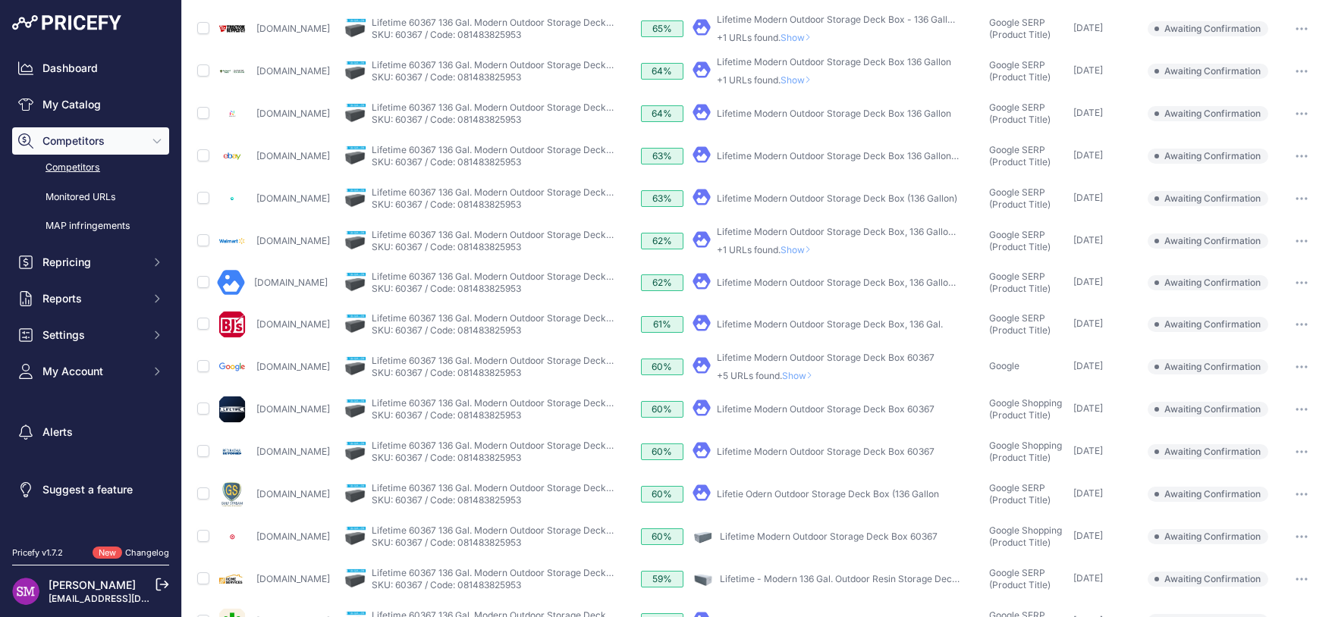
click at [1291, 404] on button "button" at bounding box center [1301, 409] width 30 height 21
click at [1257, 438] on button "Confirm match" at bounding box center [1257, 441] width 124 height 24
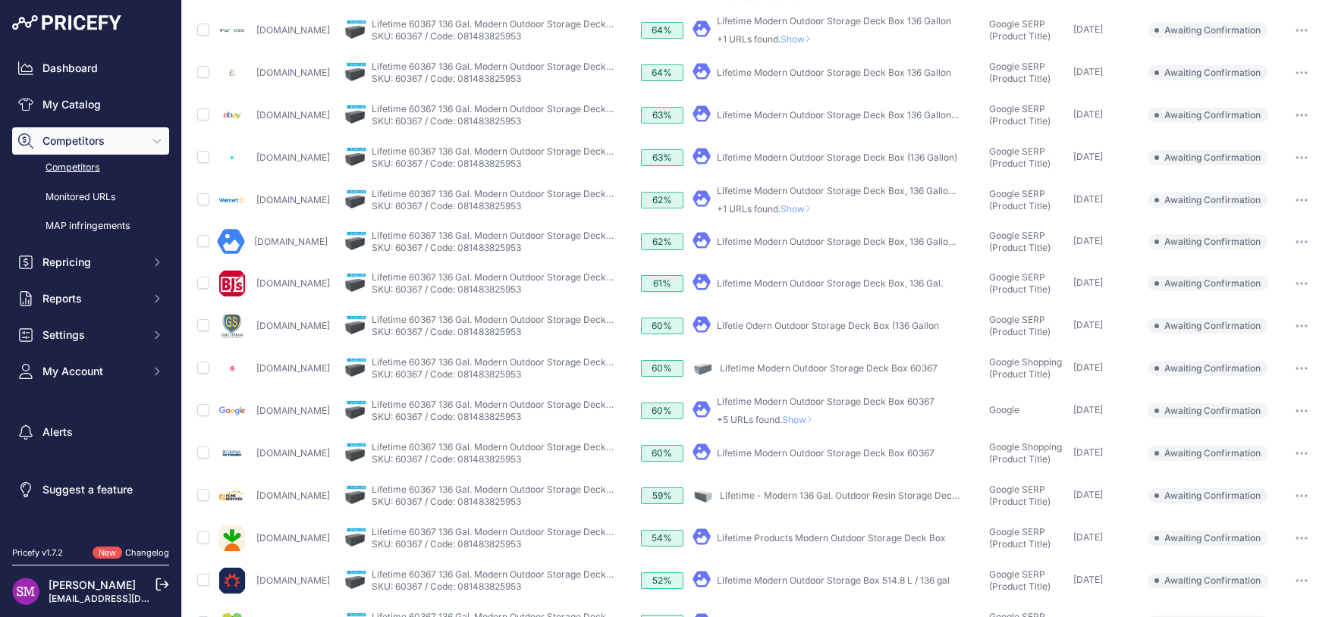
scroll to position [226, 0]
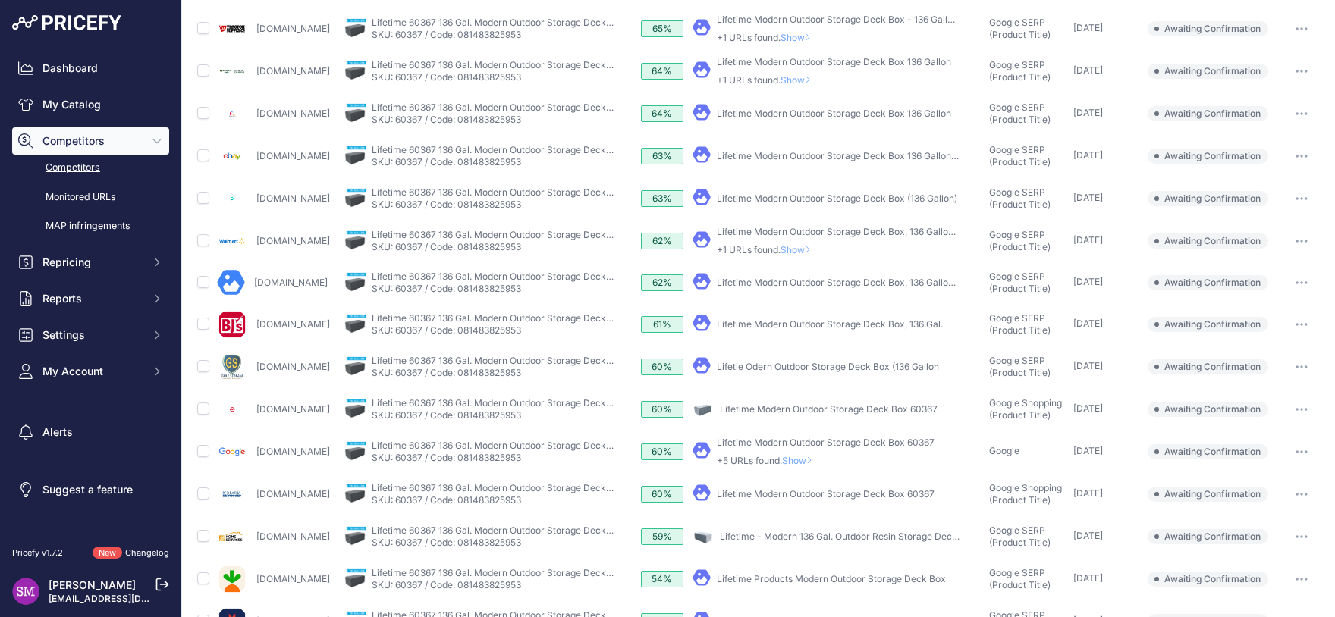
click at [1301, 409] on icon "button" at bounding box center [1302, 410] width 2 height 2
click at [1272, 434] on button "Confirm match" at bounding box center [1257, 441] width 124 height 24
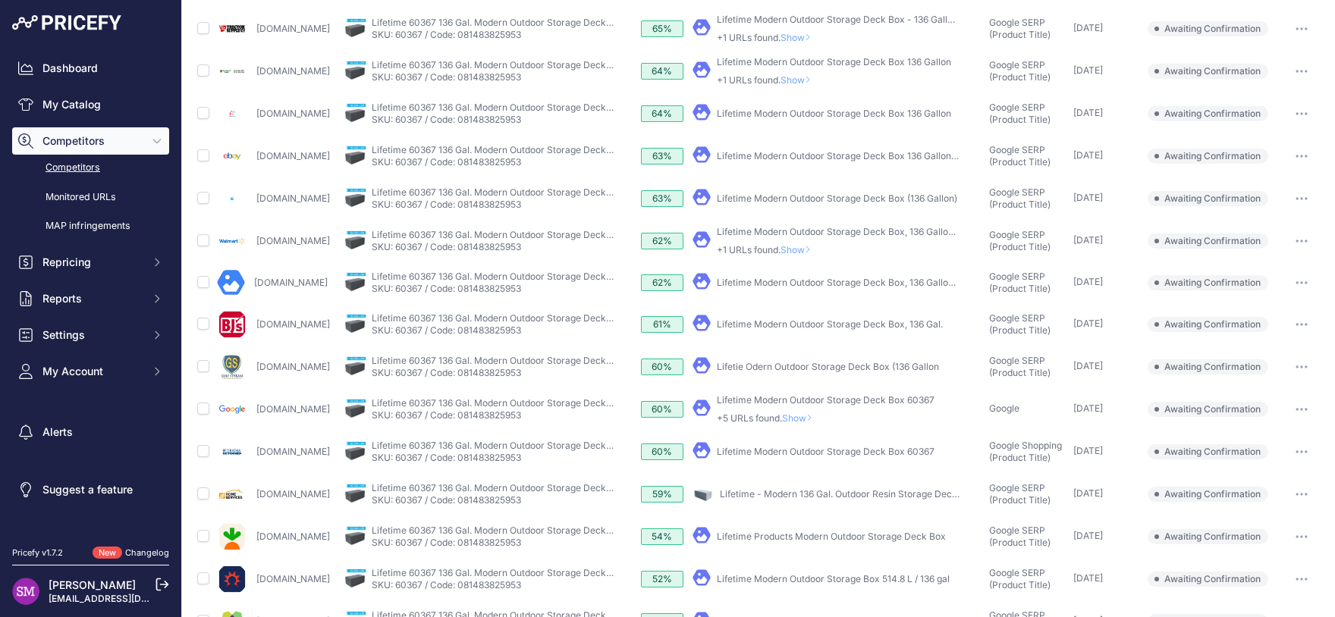
click at [1295, 447] on button "button" at bounding box center [1301, 451] width 30 height 21
click at [1251, 479] on button "Confirm match" at bounding box center [1257, 484] width 124 height 24
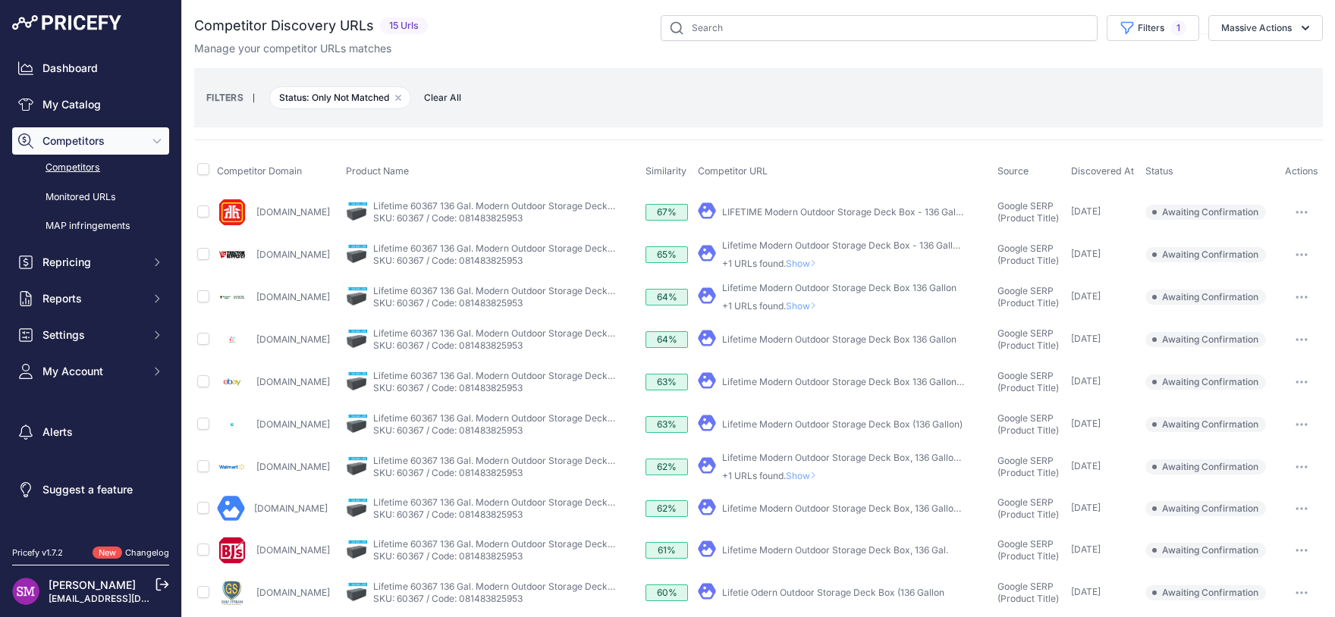
scroll to position [67, 0]
